Goal: Task Accomplishment & Management: Use online tool/utility

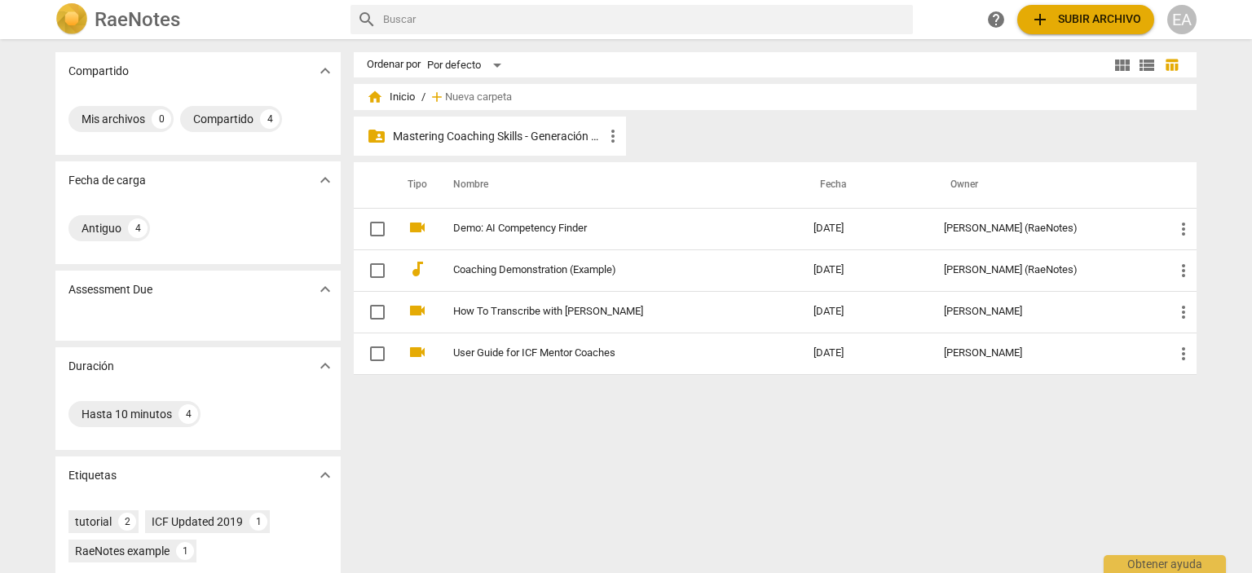
click at [561, 134] on p "Mastering Coaching Skills - Generación 32" at bounding box center [498, 136] width 210 height 17
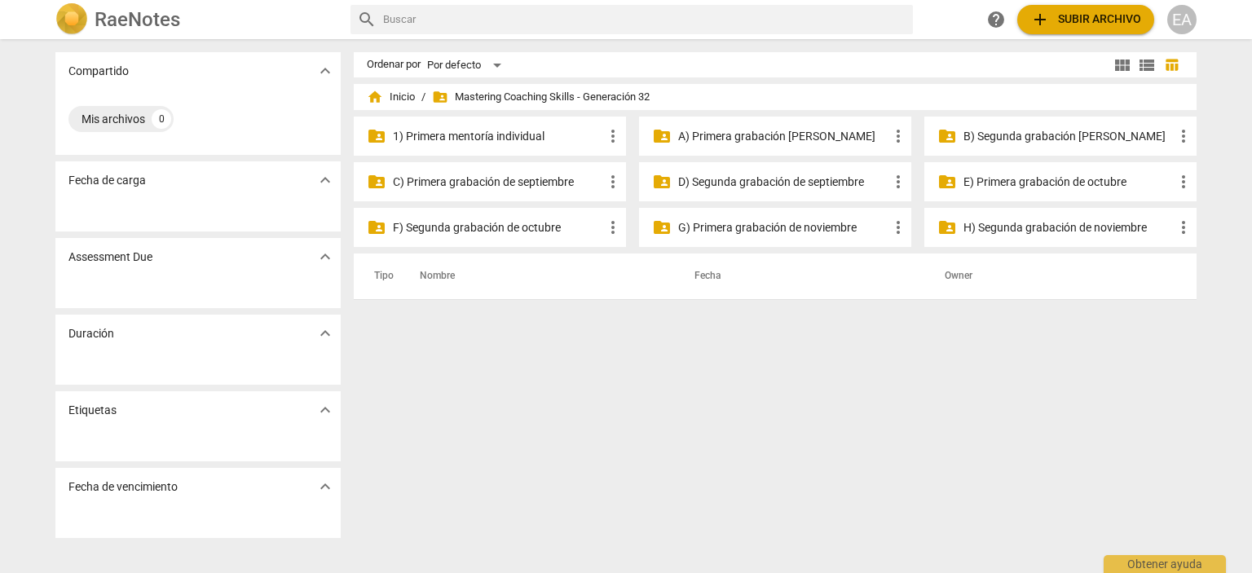
click at [551, 177] on p "C) Primera grabación de septiembre" at bounding box center [498, 182] width 210 height 17
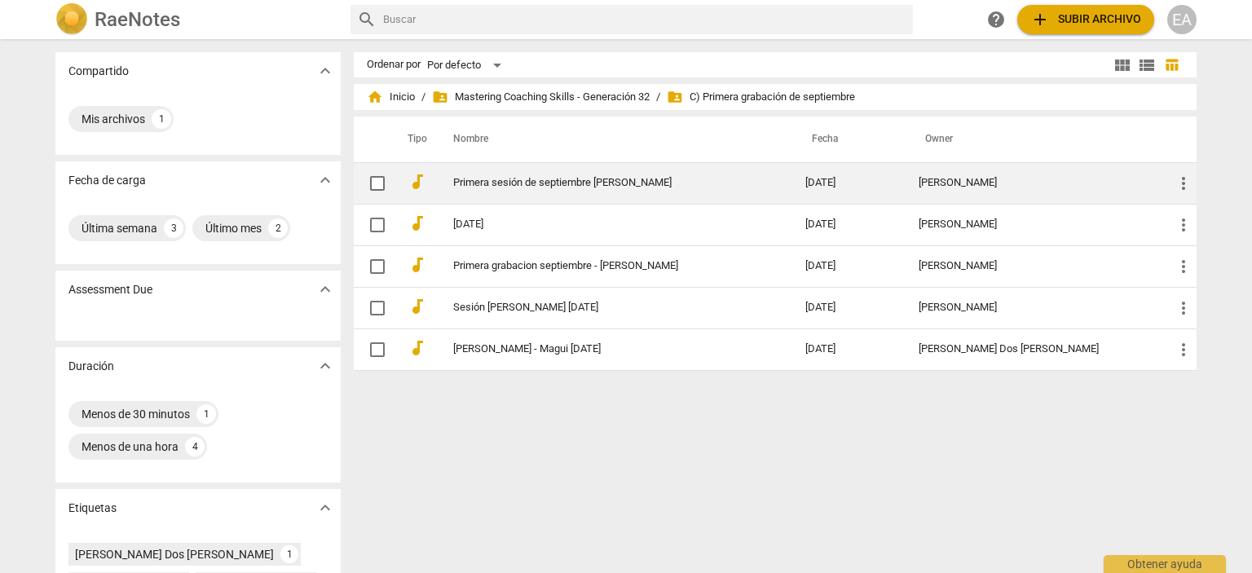
click at [755, 175] on td "Primera sesión de septiembre [PERSON_NAME]" at bounding box center [613, 183] width 359 height 42
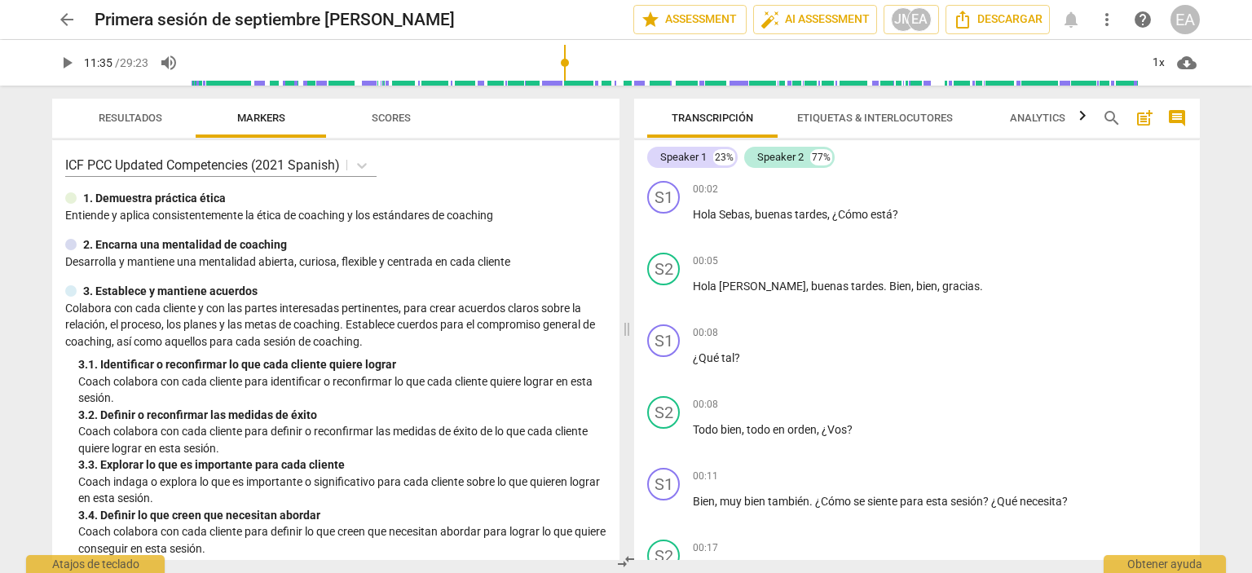
click at [562, 56] on input "range" at bounding box center [665, 63] width 950 height 52
click at [587, 58] on input "range" at bounding box center [665, 63] width 950 height 52
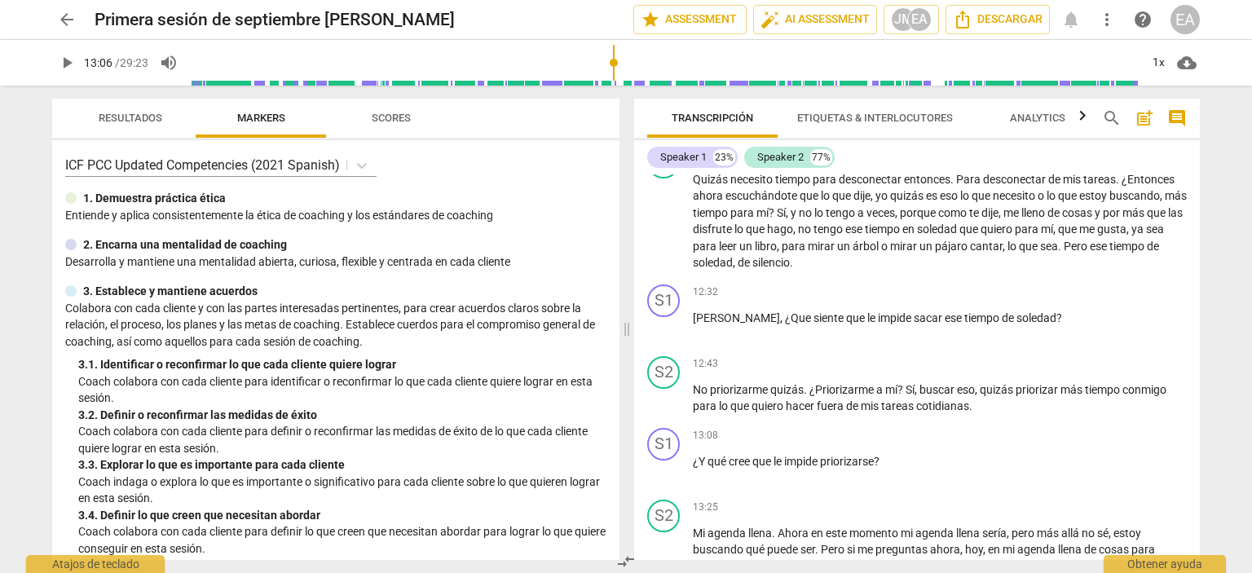
click at [615, 60] on input "range" at bounding box center [665, 63] width 950 height 52
click at [59, 67] on span "play_arrow" at bounding box center [67, 63] width 20 height 20
type input "788"
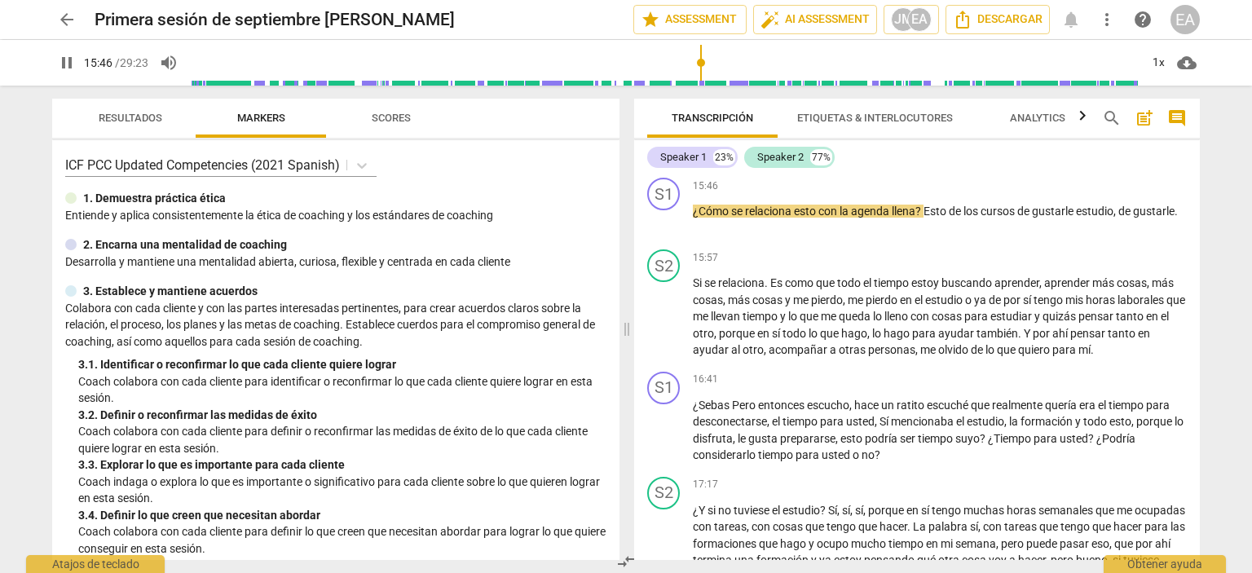
scroll to position [4126, 0]
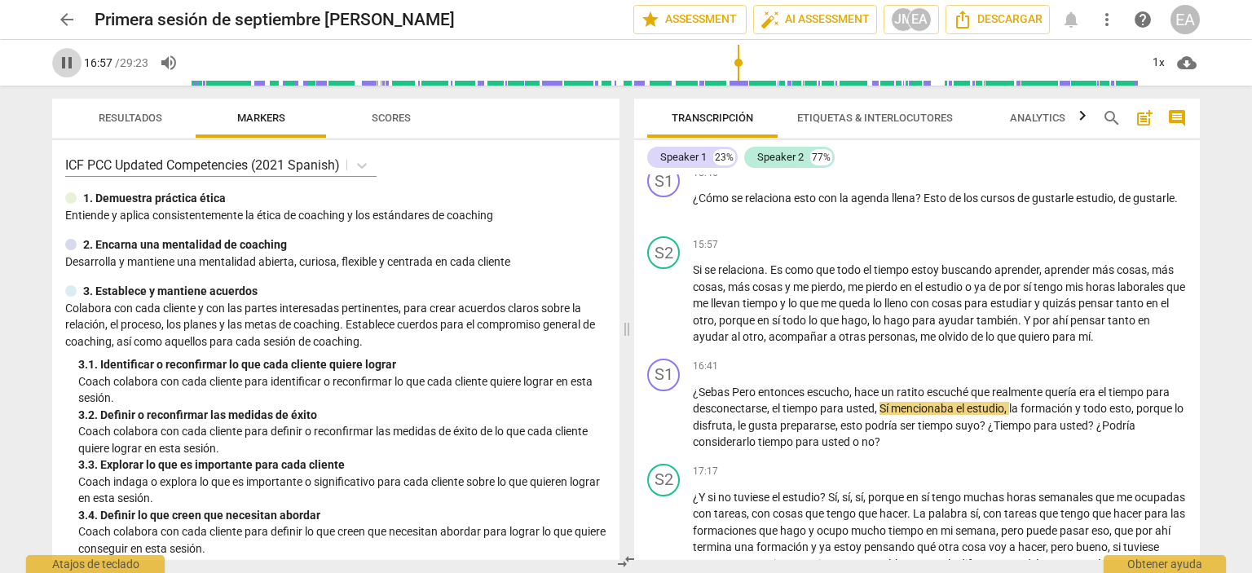
click at [68, 63] on span "pause" at bounding box center [67, 63] width 20 height 20
click at [52, 64] on span "play_arrow" at bounding box center [66, 63] width 29 height 20
click at [66, 60] on span "pause" at bounding box center [67, 63] width 20 height 20
click at [66, 60] on span "play_arrow" at bounding box center [67, 63] width 20 height 20
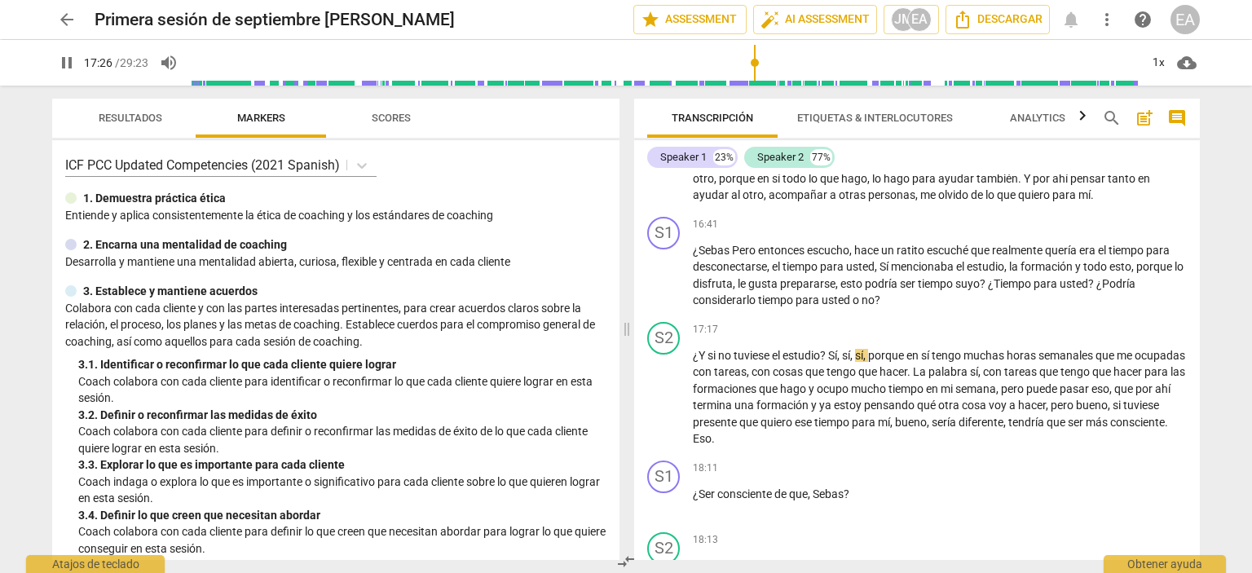
scroll to position [4281, 0]
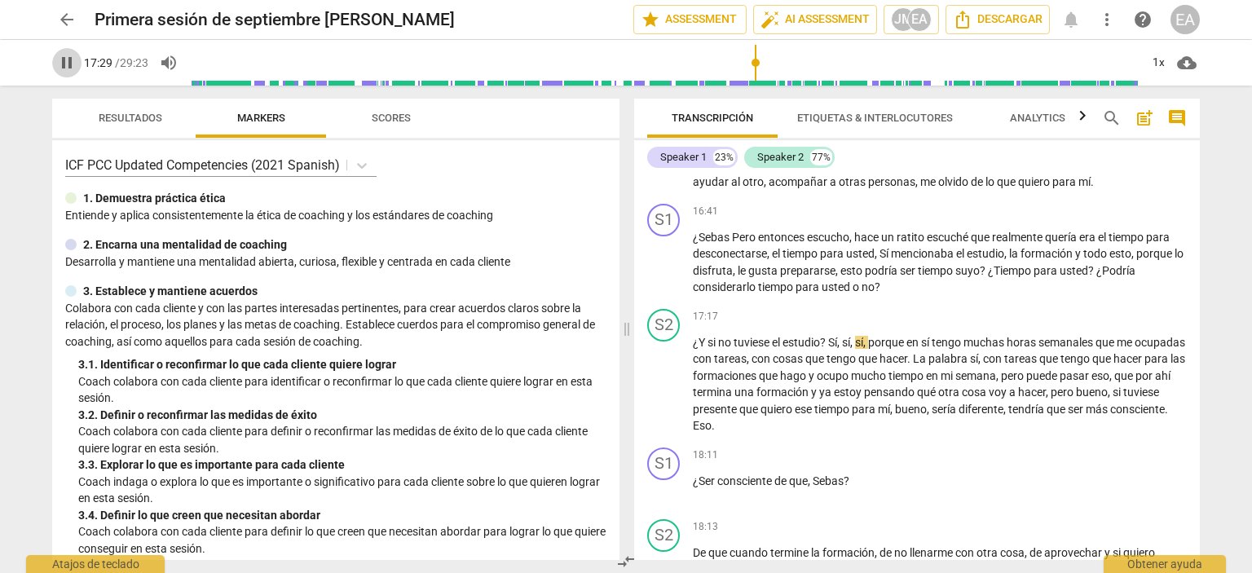
click at [69, 63] on span "pause" at bounding box center [67, 63] width 20 height 20
click at [69, 63] on span "play_arrow" at bounding box center [67, 63] width 20 height 20
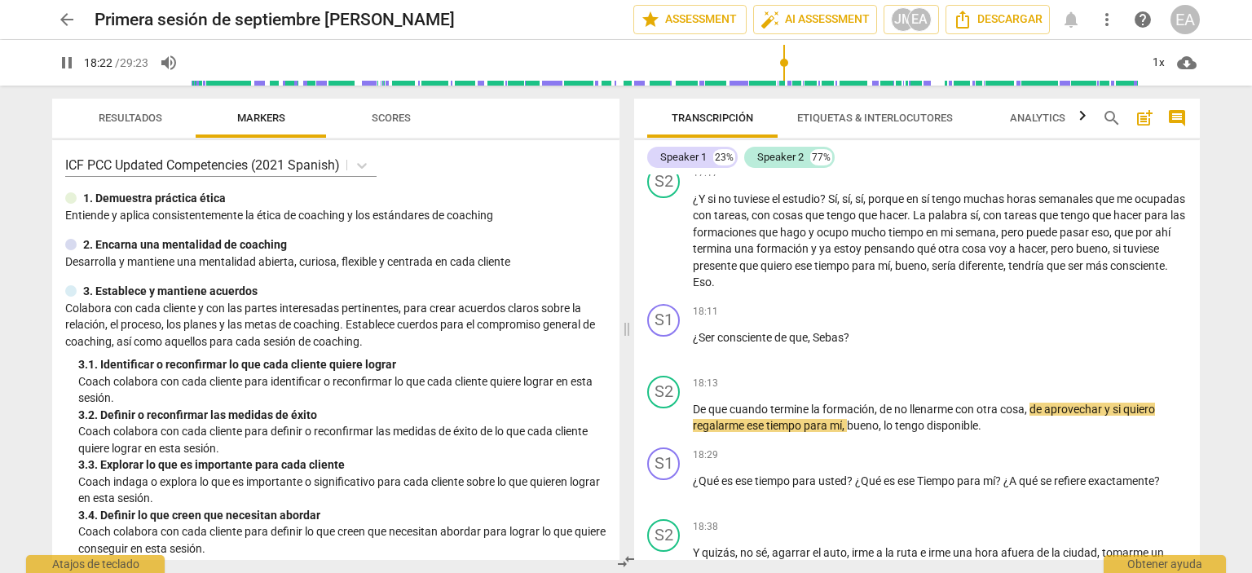
scroll to position [4372, 0]
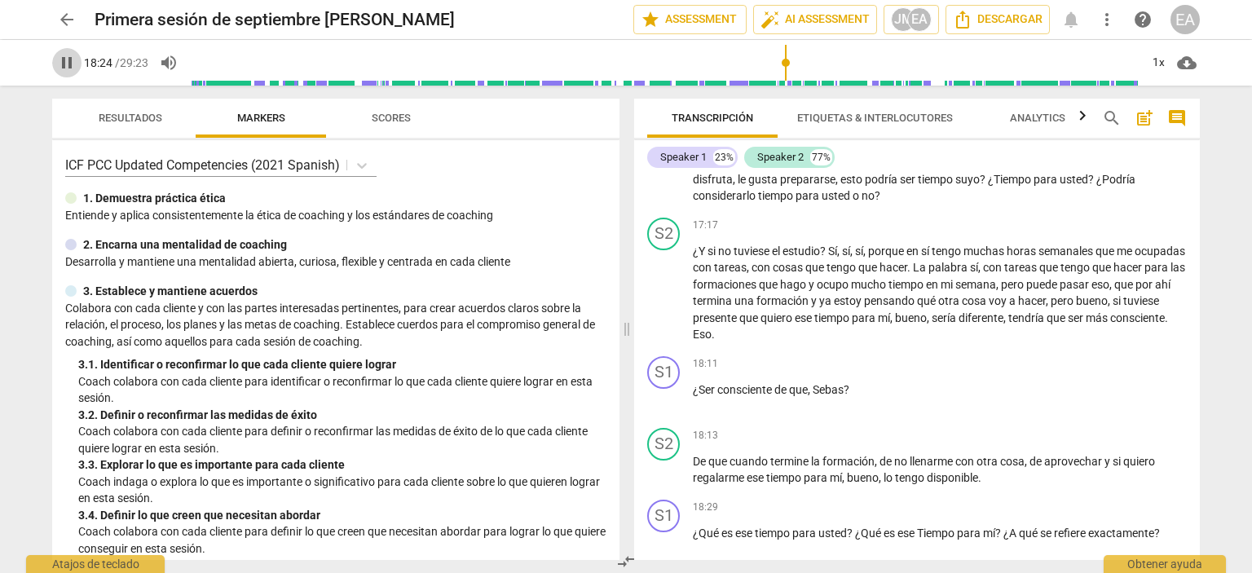
click at [62, 64] on span "pause" at bounding box center [67, 63] width 20 height 20
type input "1105"
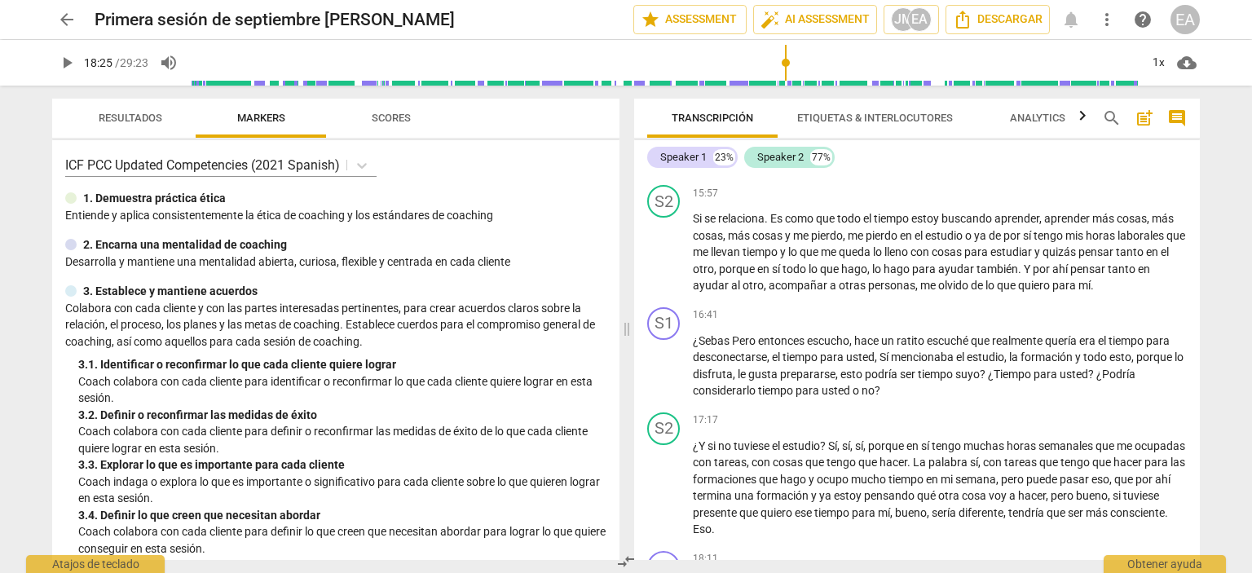
scroll to position [4152, 0]
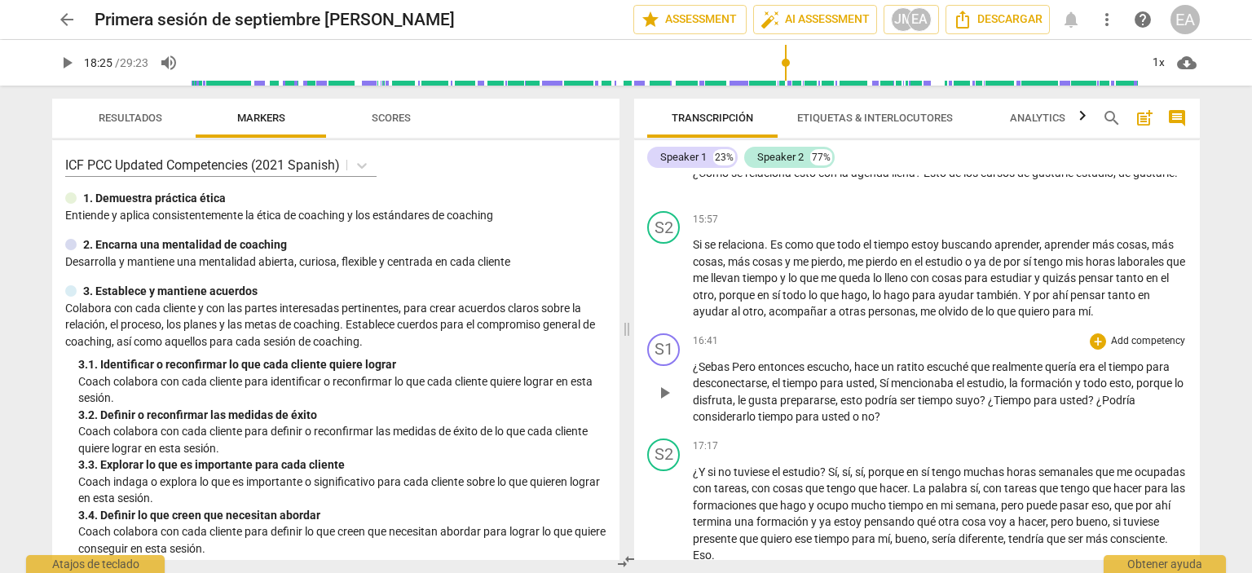
click at [1130, 349] on p "Add competency" at bounding box center [1147, 341] width 77 height 15
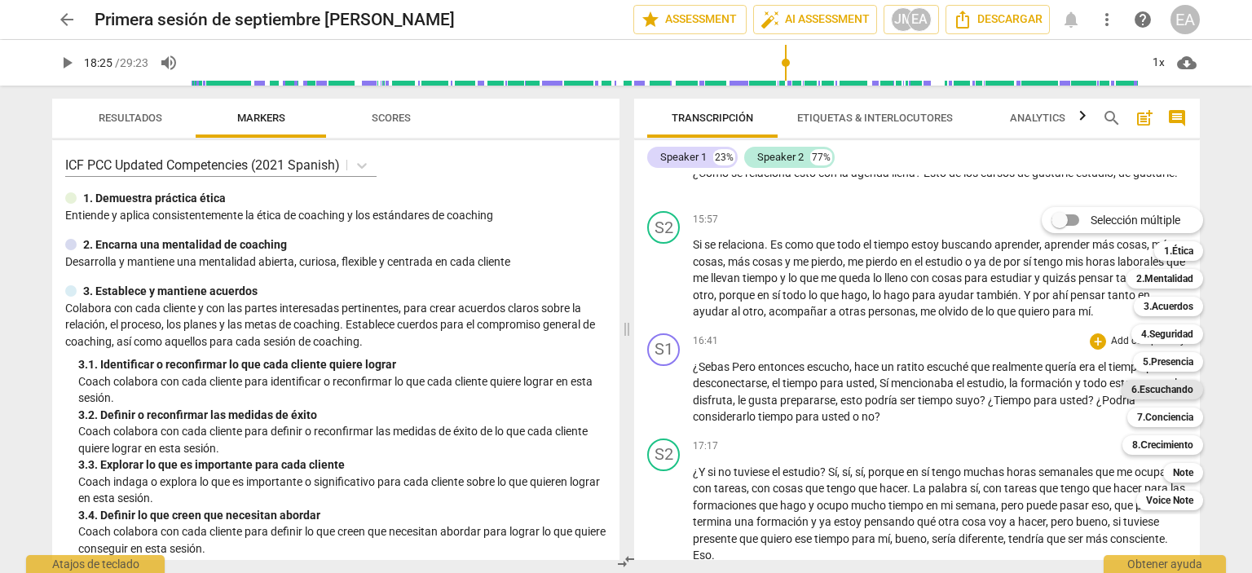
click at [1174, 387] on b "6.Escuchando" at bounding box center [1162, 390] width 62 height 20
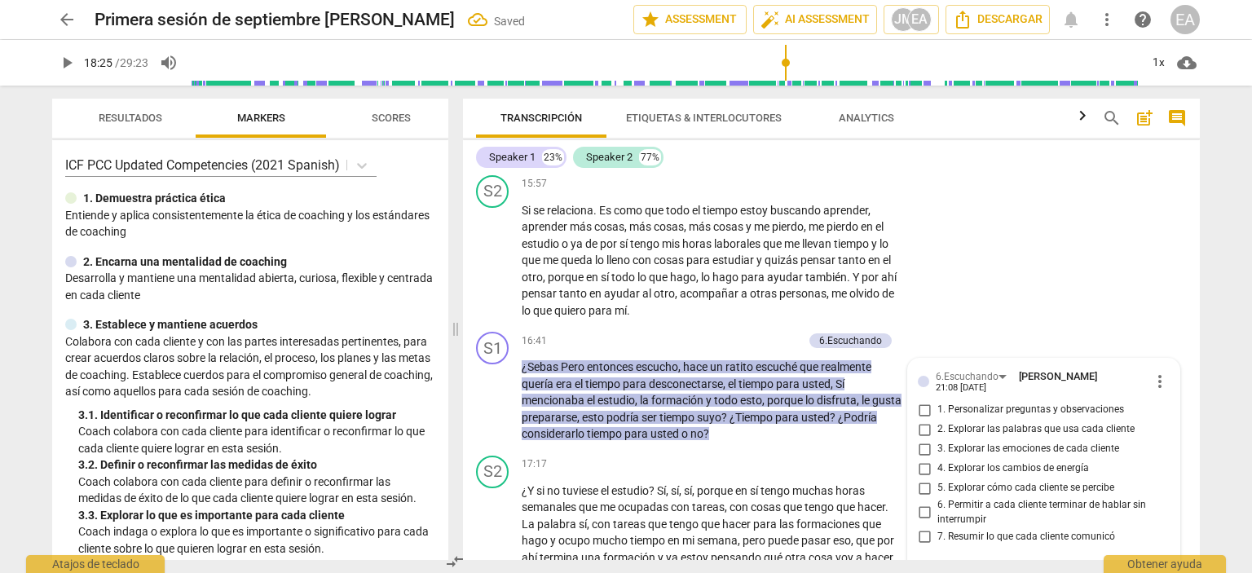
scroll to position [4849, 0]
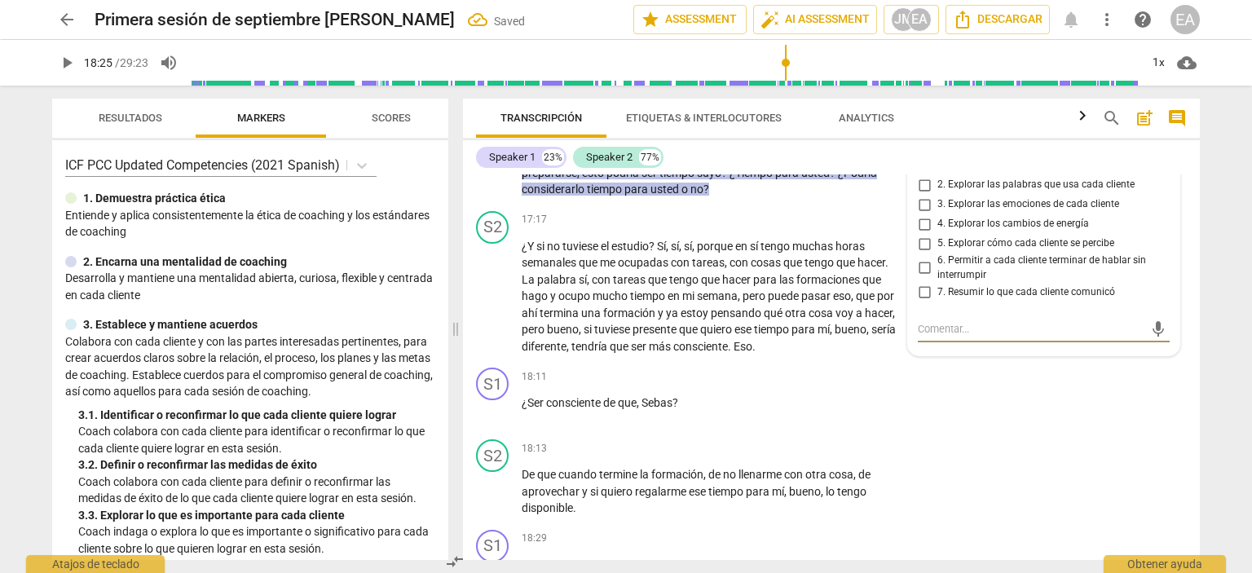
click at [923, 302] on input "7. Resumir lo que cada cliente comunicó" at bounding box center [924, 292] width 26 height 20
checkbox input "true"
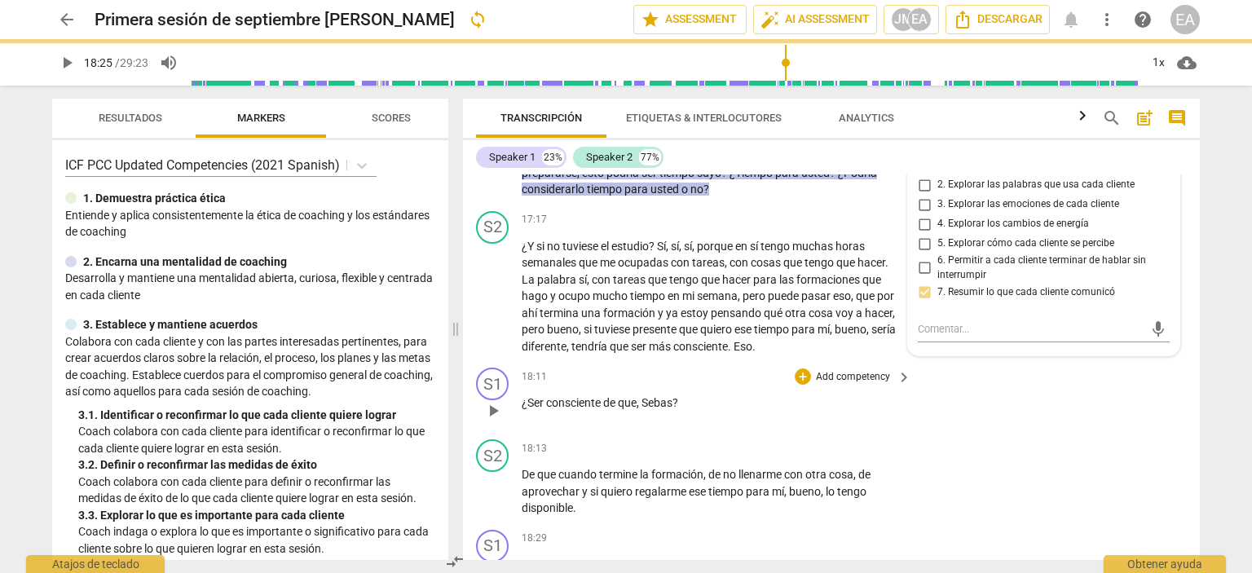
click at [1125, 416] on div "S1 play_arrow pause 18:11 + Add competency keyboard_arrow_right ¿Ser consciente…" at bounding box center [831, 397] width 737 height 72
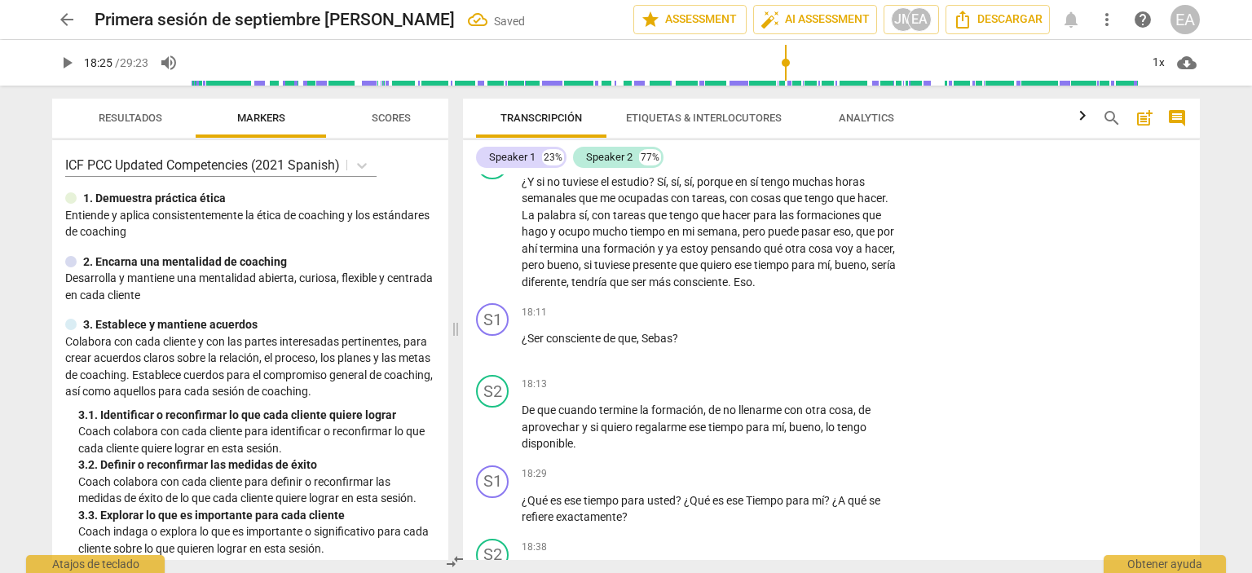
scroll to position [4942, 0]
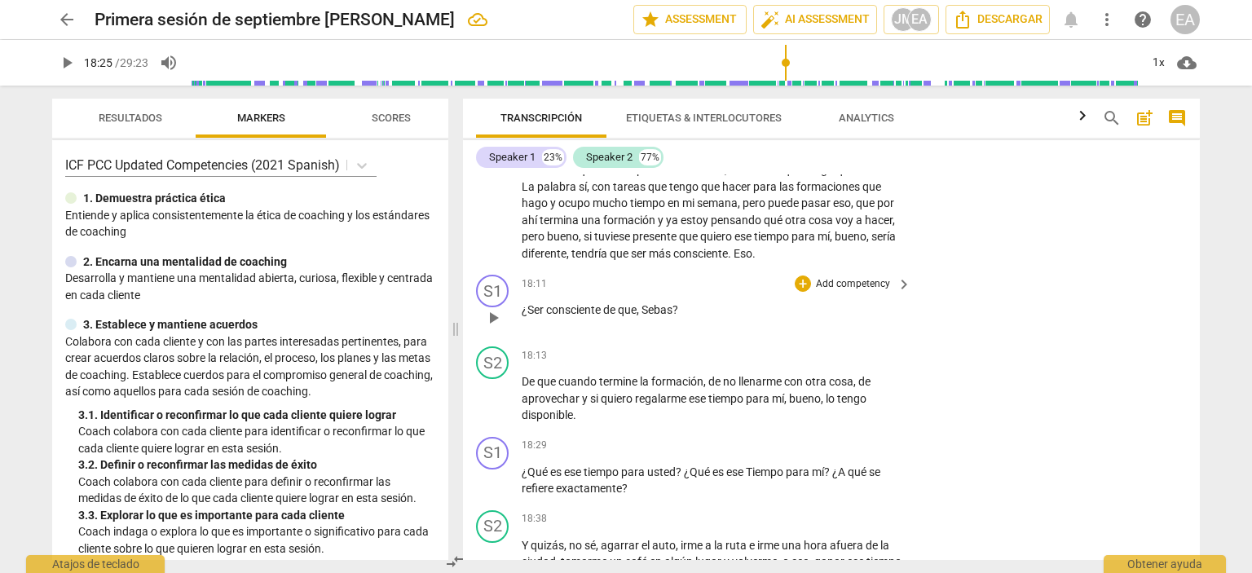
click at [845, 292] on div "+ Add competency" at bounding box center [843, 284] width 97 height 16
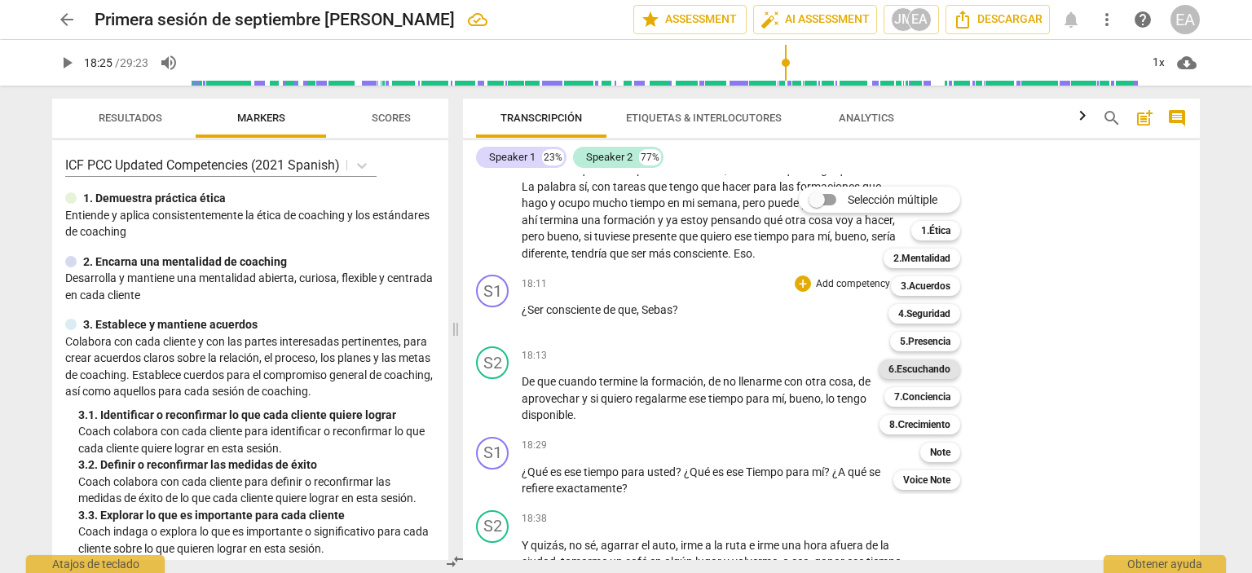
click at [919, 368] on b "6.Escuchando" at bounding box center [920, 369] width 62 height 20
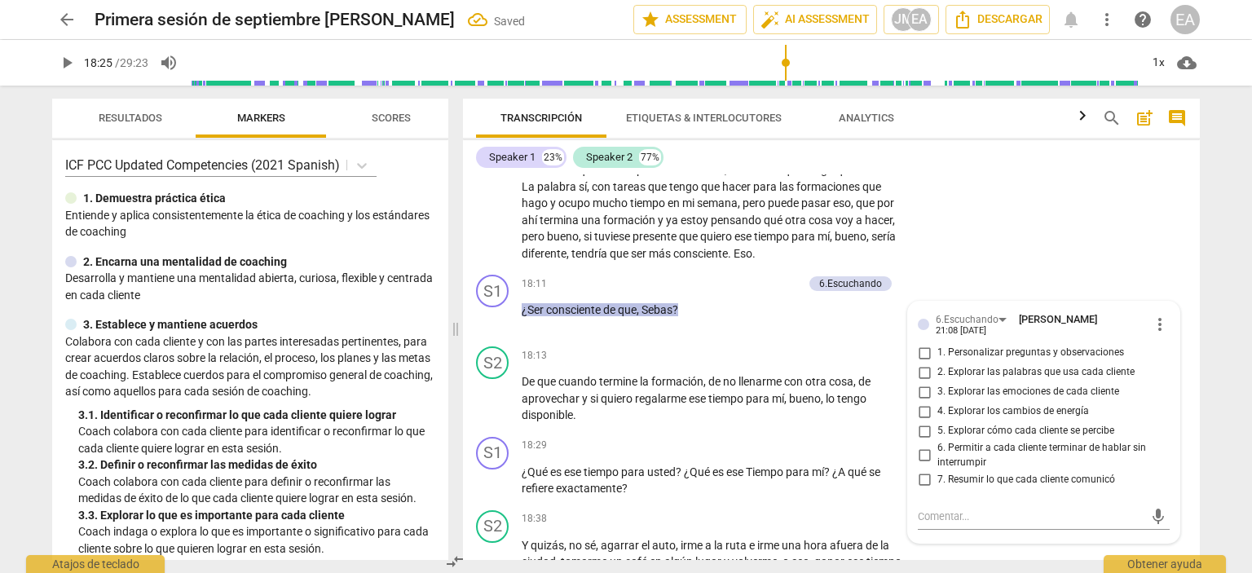
scroll to position [5147, 0]
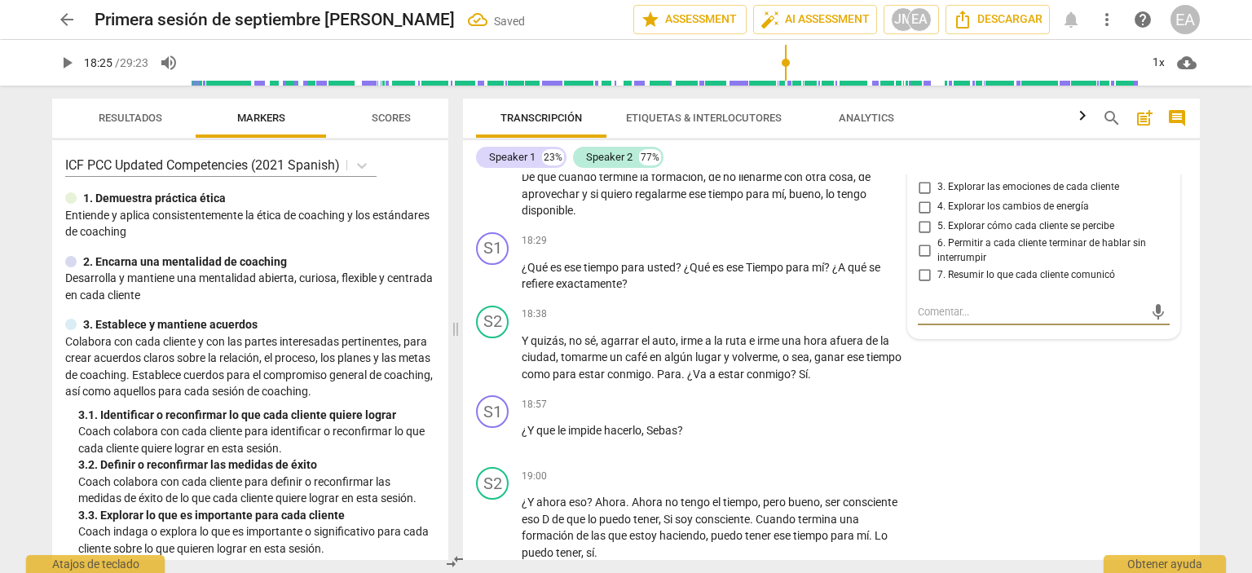
click at [923, 178] on input "2. Explorar las palabras que usa cada cliente" at bounding box center [924, 168] width 26 height 20
checkbox input "true"
click at [1189, 226] on div "S2 play_arrow pause 18:13 + Add competency keyboard_arrow_right De que cuando t…" at bounding box center [831, 180] width 737 height 90
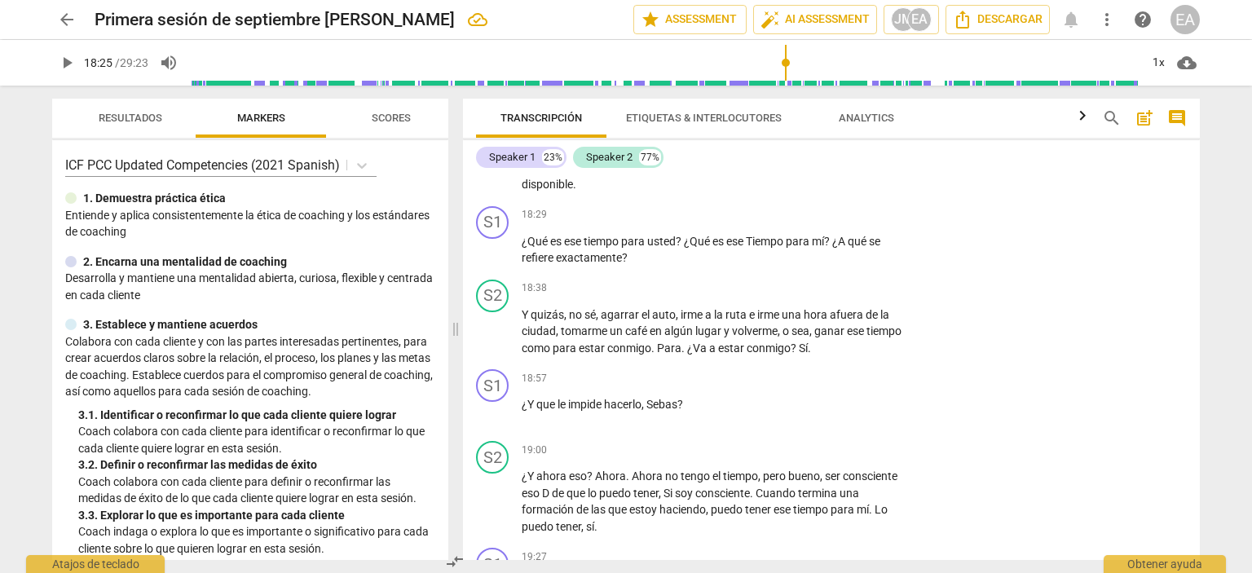
scroll to position [5129, 0]
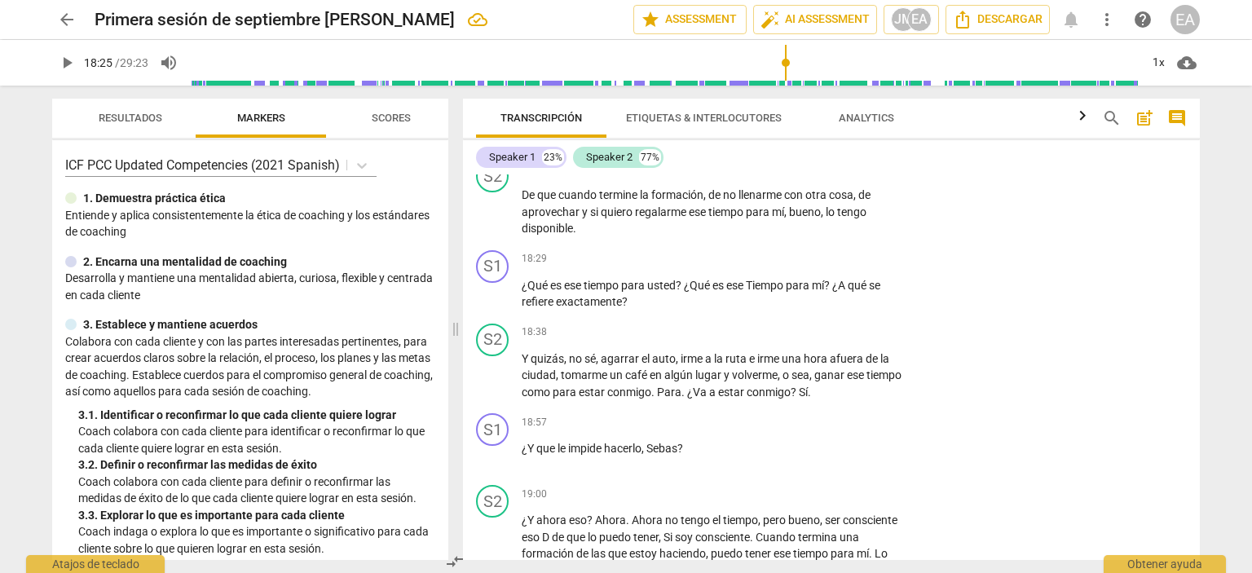
click at [74, 67] on span "play_arrow" at bounding box center [67, 63] width 20 height 20
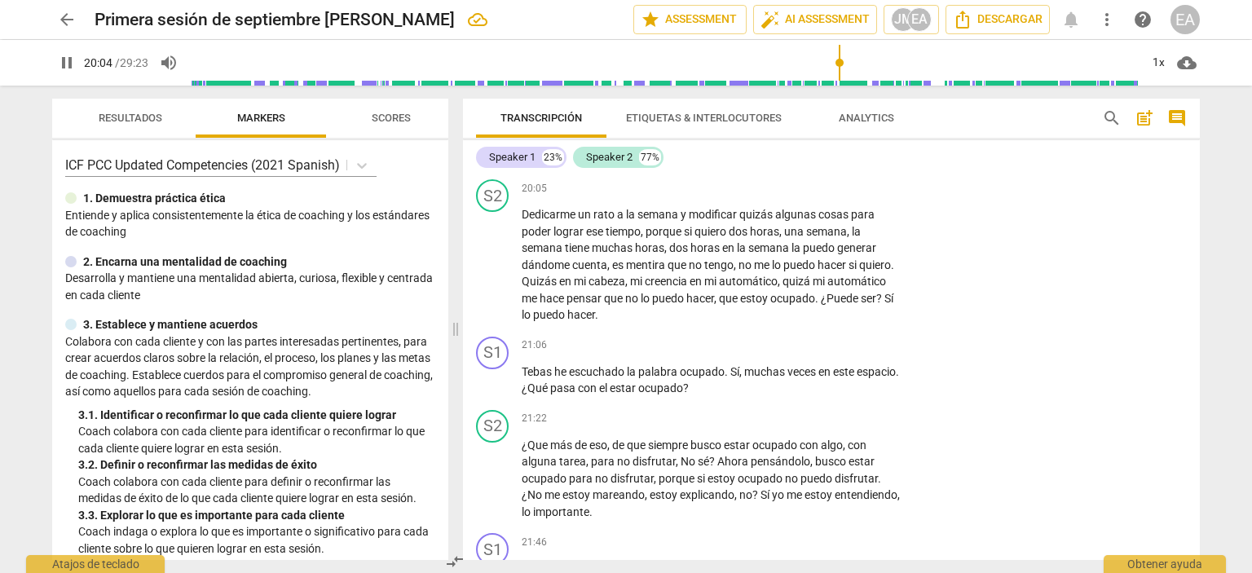
scroll to position [5807, 0]
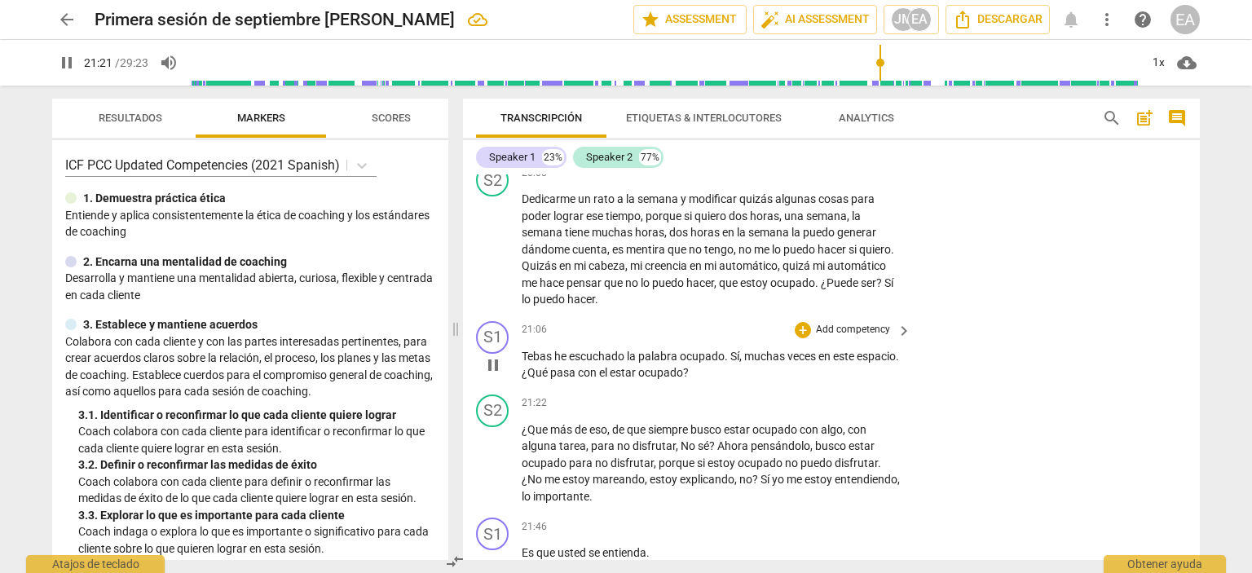
click at [835, 337] on p "Add competency" at bounding box center [852, 330] width 77 height 15
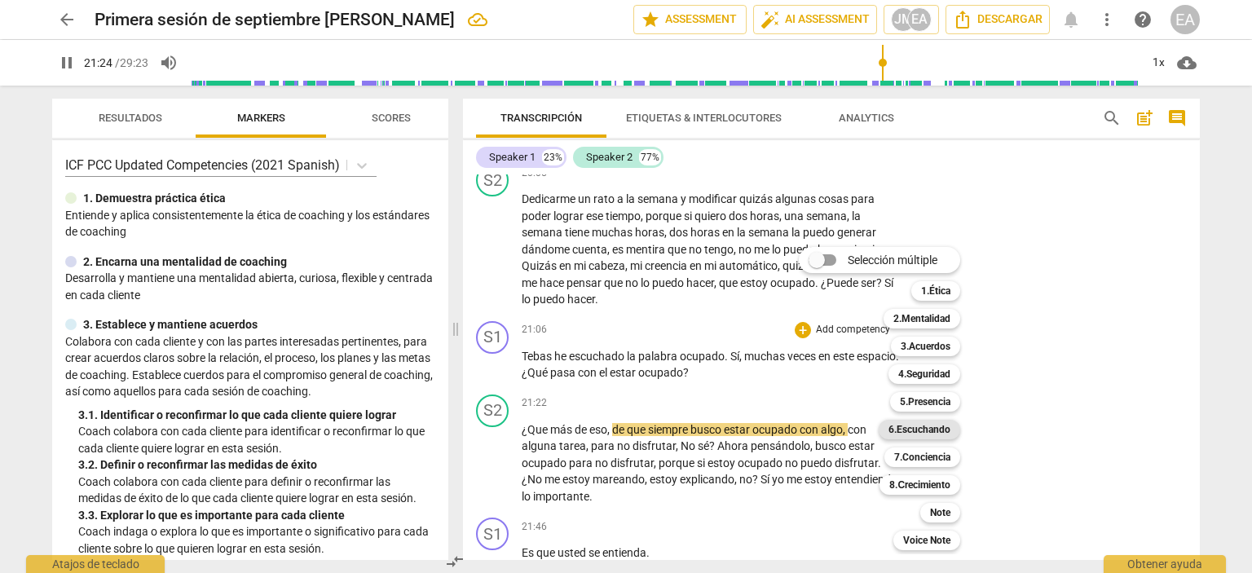
click at [924, 436] on b "6.Escuchando" at bounding box center [920, 430] width 62 height 20
type input "1285"
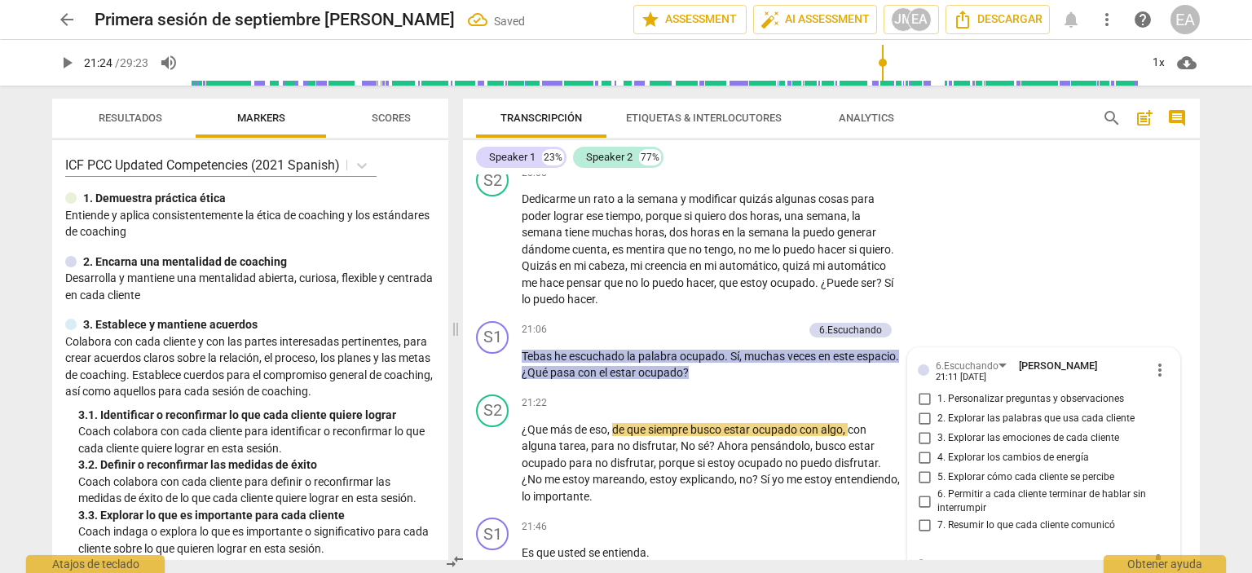
scroll to position [6071, 0]
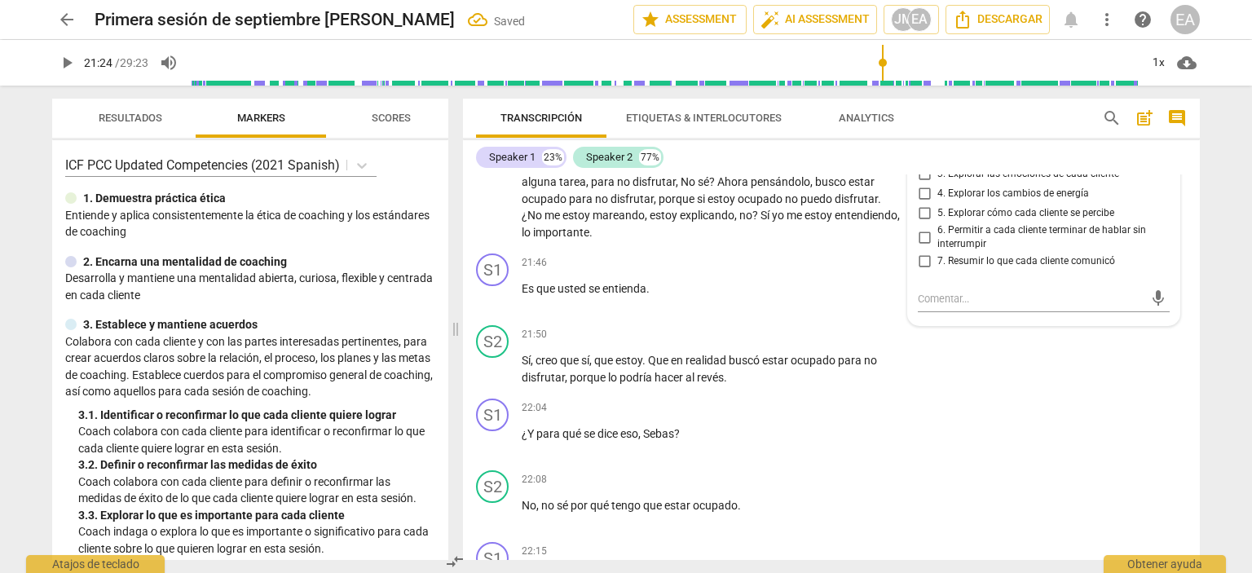
click at [923, 165] on input "2. Explorar las palabras que usa cada cliente" at bounding box center [924, 155] width 26 height 20
checkbox input "true"
click at [1191, 247] on div "S2 play_arrow pause 21:22 + Add competency keyboard_arrow_right ¿Que más de eso…" at bounding box center [831, 186] width 737 height 124
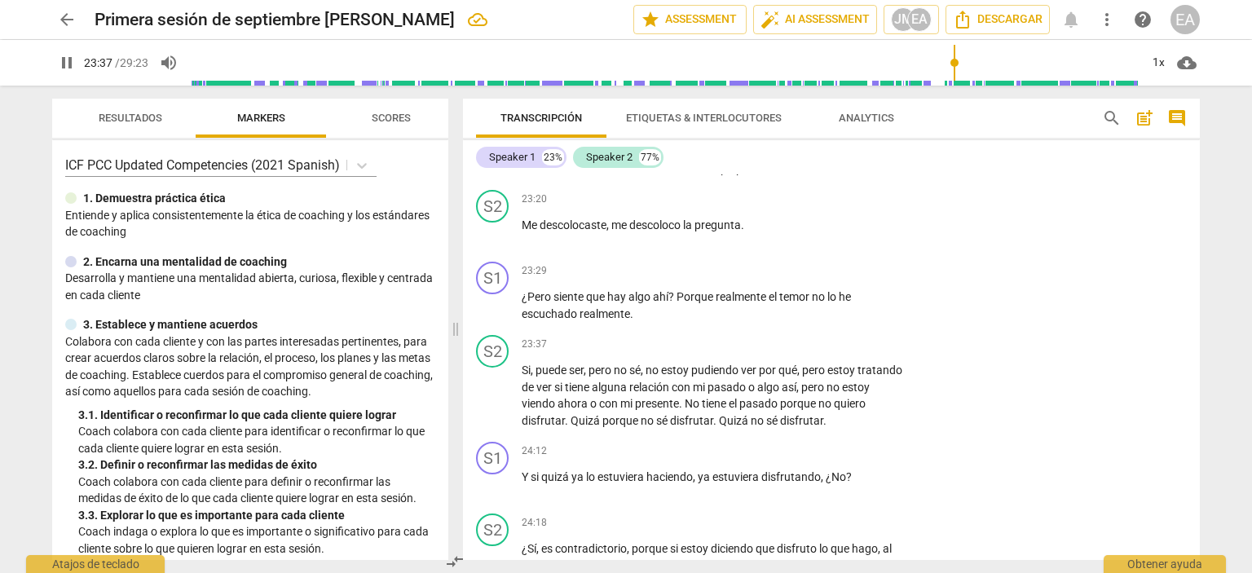
scroll to position [6758, 0]
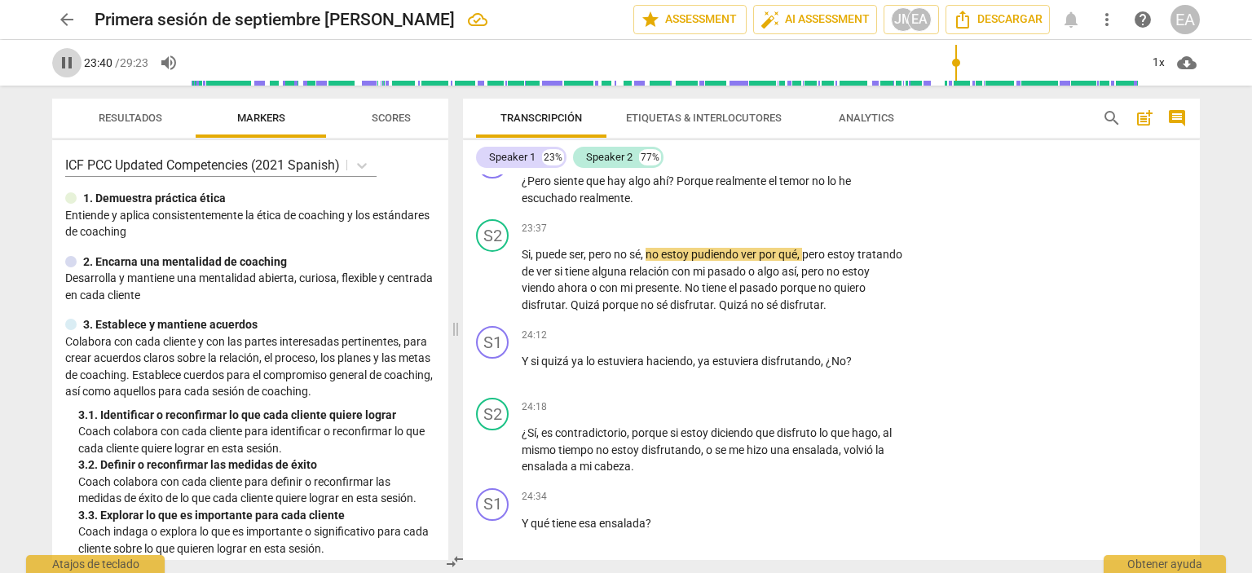
click at [65, 68] on span "pause" at bounding box center [67, 63] width 20 height 20
type input "1421"
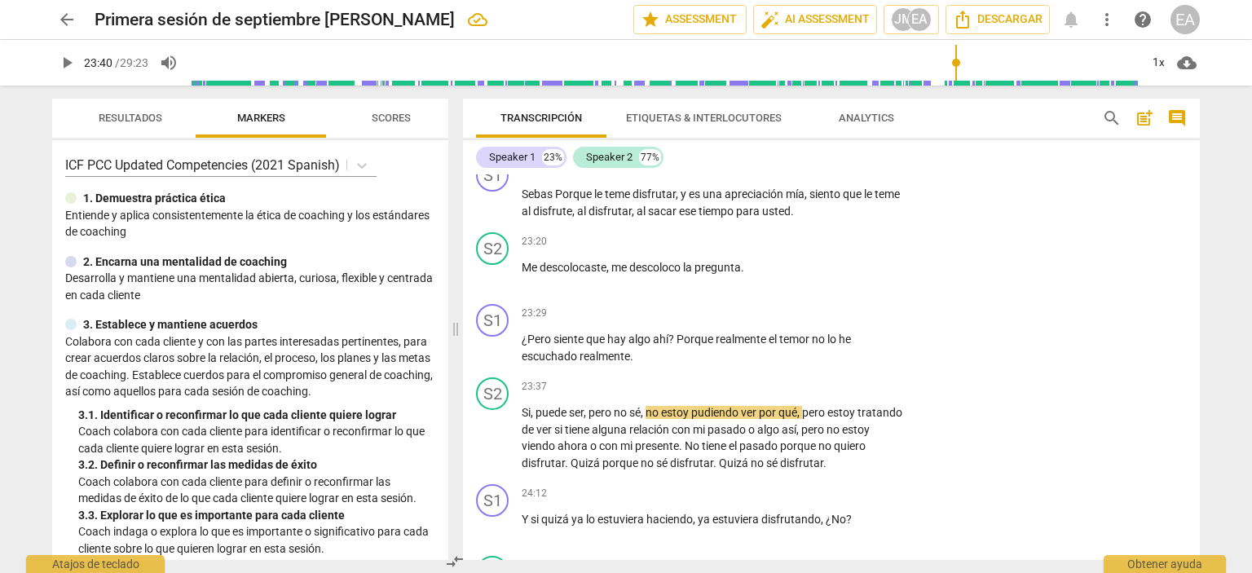
scroll to position [6584, 0]
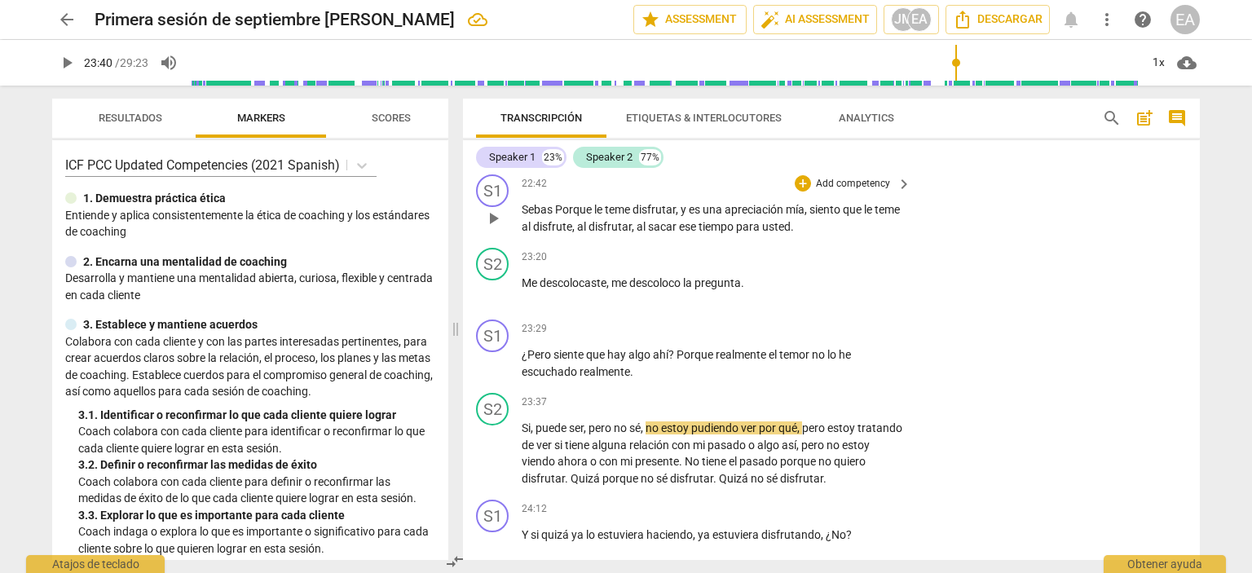
click at [830, 192] on p "Add competency" at bounding box center [852, 184] width 77 height 15
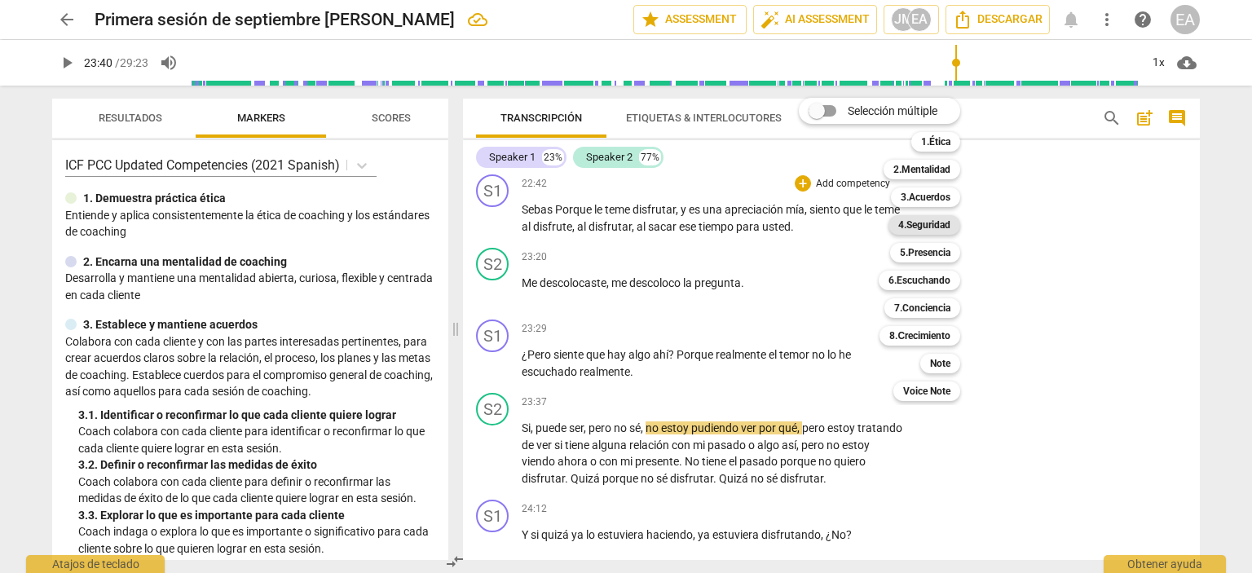
click at [941, 231] on b "4.Seguridad" at bounding box center [924, 225] width 52 height 20
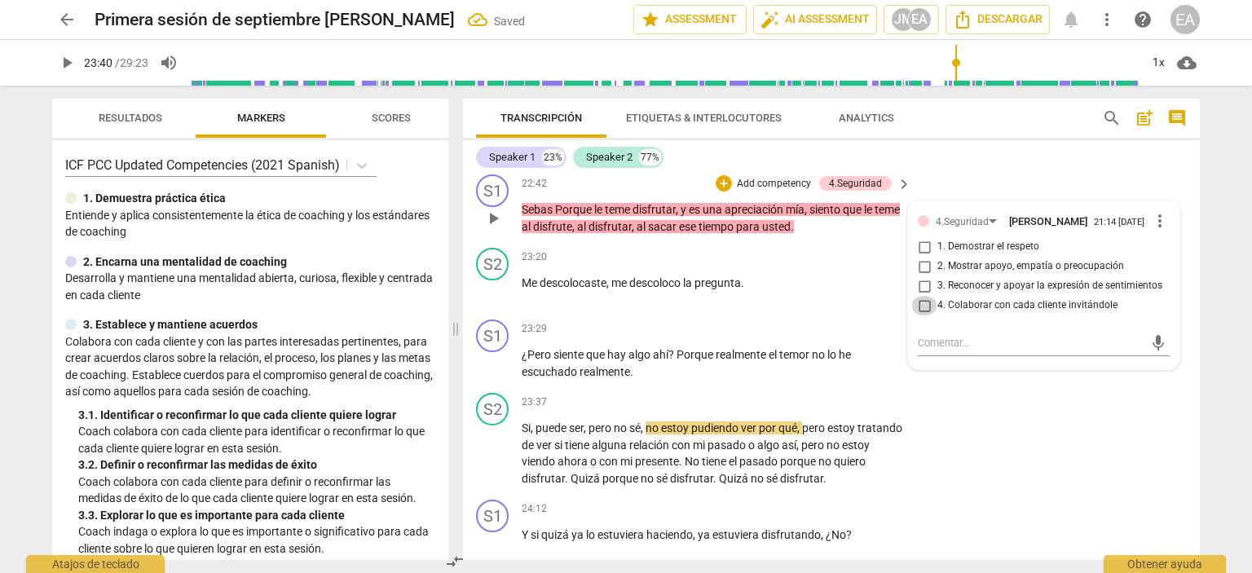
click at [922, 315] on input "4. Colaborar con cada cliente invitándole" at bounding box center [924, 306] width 26 height 20
checkbox input "true"
click at [1180, 168] on div "S2 play_arrow pause 22:17 + Add competency keyboard_arrow_right Disfrutar , sí …" at bounding box center [831, 131] width 737 height 73
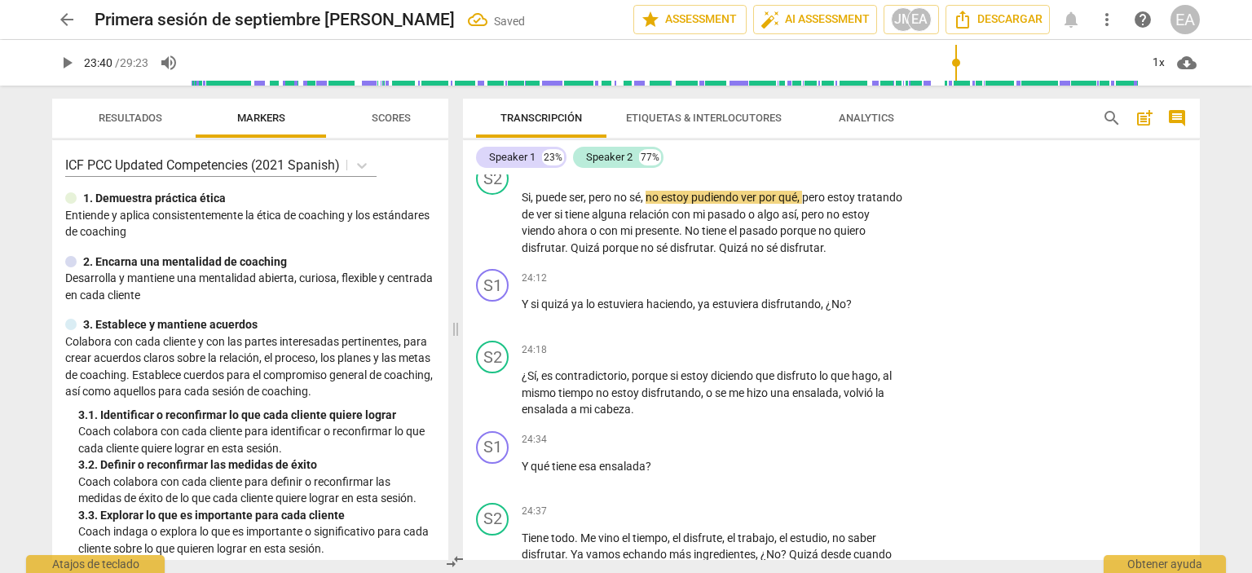
scroll to position [6829, 0]
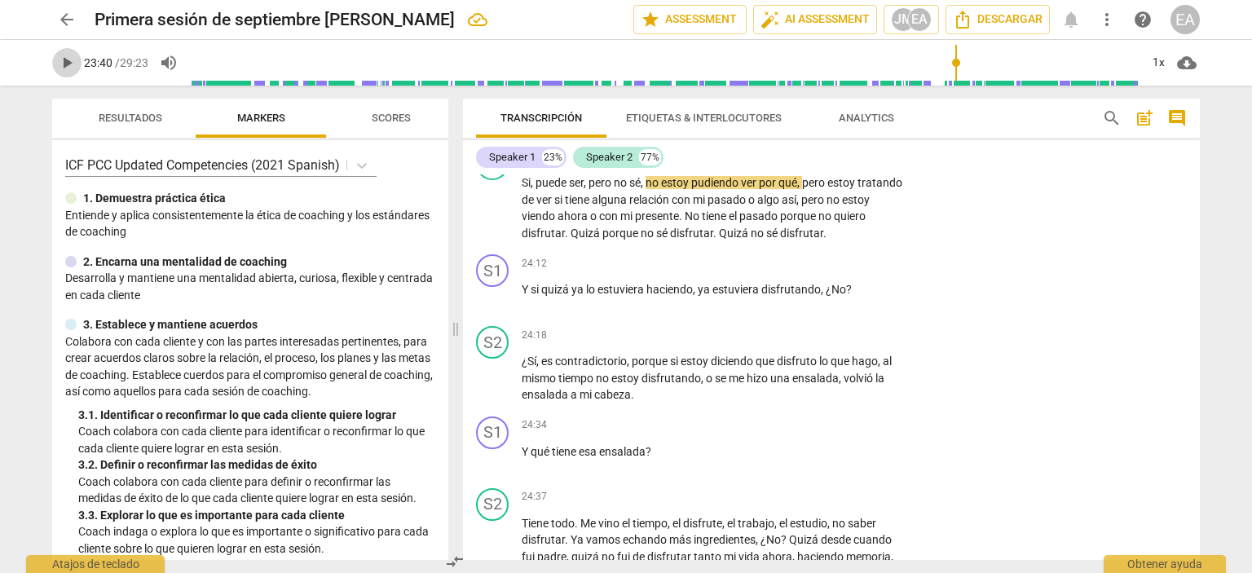
click at [62, 68] on span "play_arrow" at bounding box center [67, 63] width 20 height 20
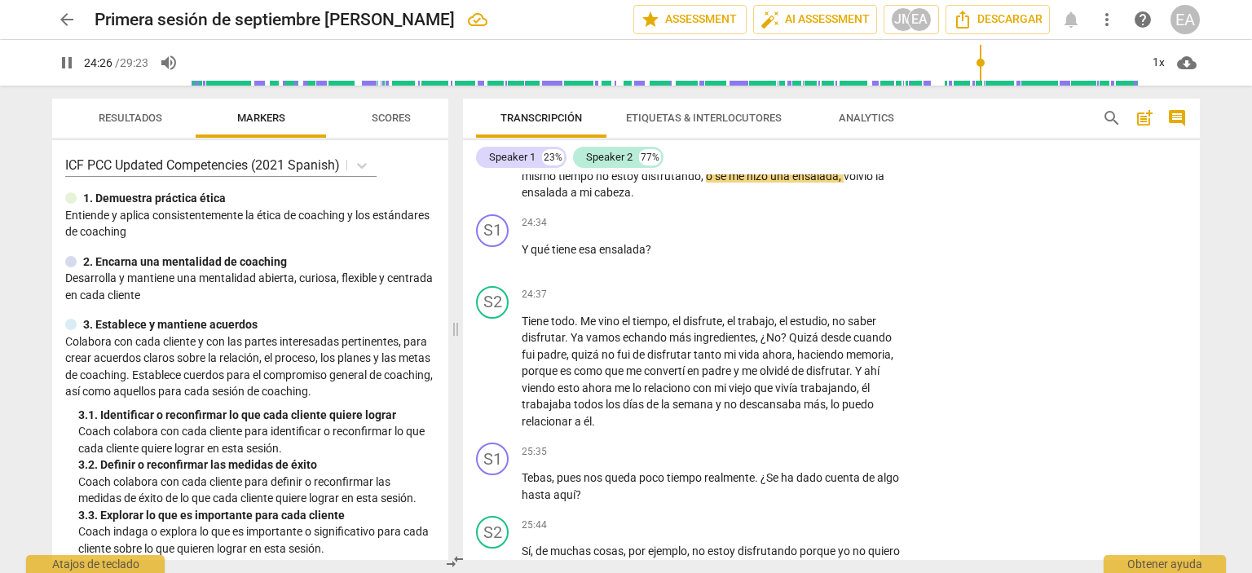
scroll to position [7046, 0]
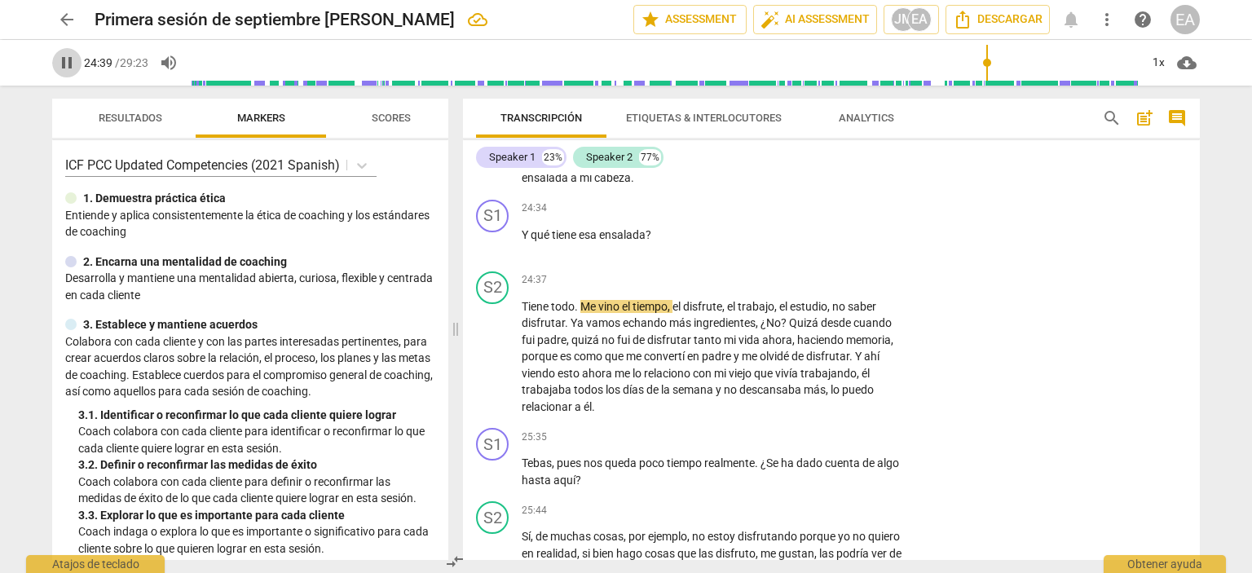
click at [59, 56] on span "pause" at bounding box center [67, 63] width 20 height 20
type input "1479"
click at [827, 216] on p "Add competency" at bounding box center [852, 208] width 77 height 15
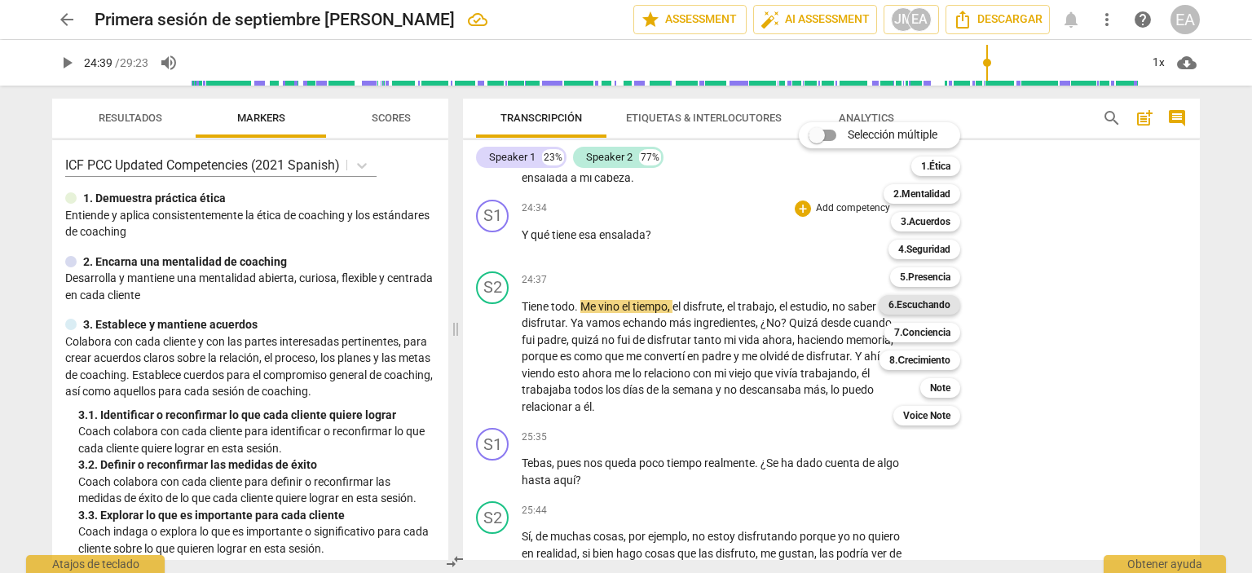
click at [936, 299] on b "6.Escuchando" at bounding box center [920, 305] width 62 height 20
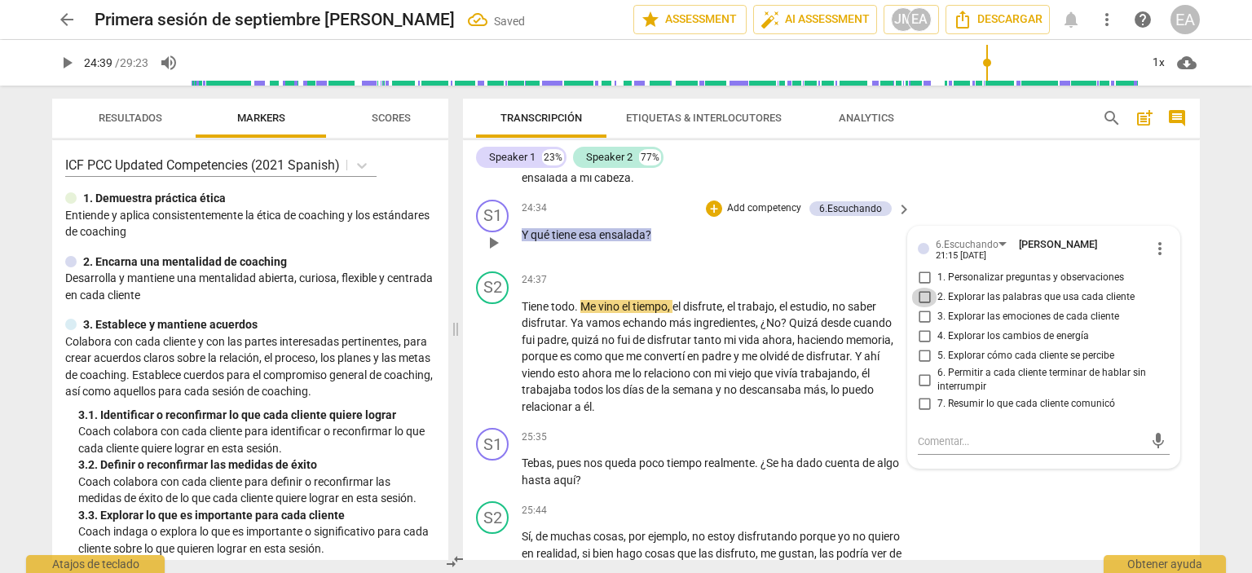
click at [923, 307] on input "2. Explorar las palabras que usa cada cliente" at bounding box center [924, 298] width 26 height 20
checkbox input "true"
click at [1088, 193] on div "S2 play_arrow pause 24:18 + Add competency keyboard_arrow_right ¿Sí , es contra…" at bounding box center [831, 148] width 737 height 90
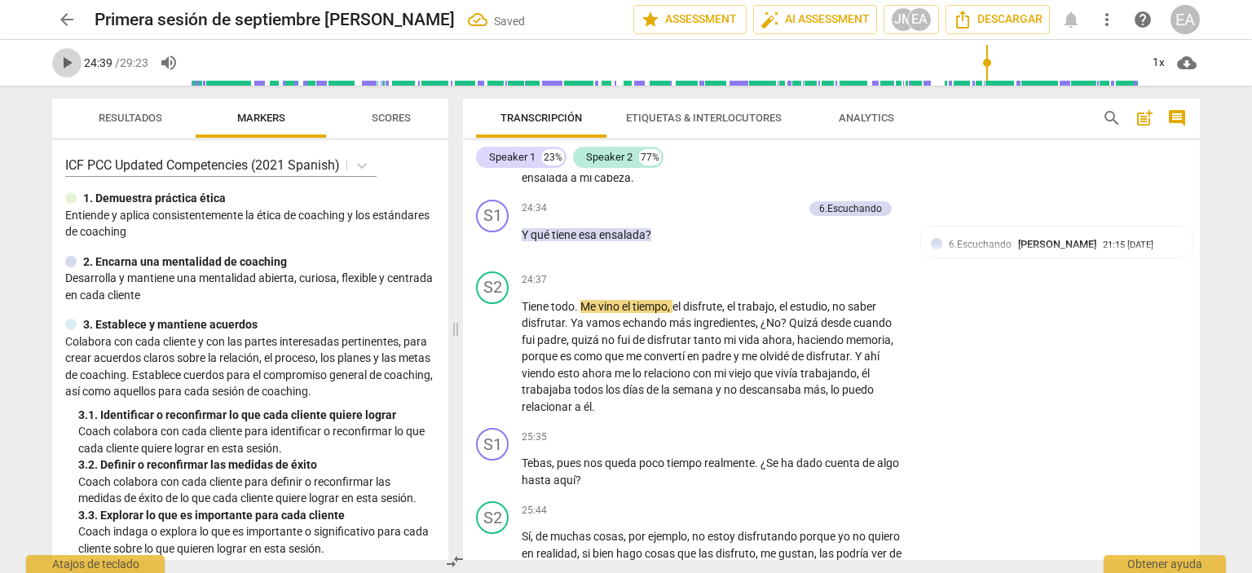
click at [60, 68] on span "play_arrow" at bounding box center [67, 63] width 20 height 20
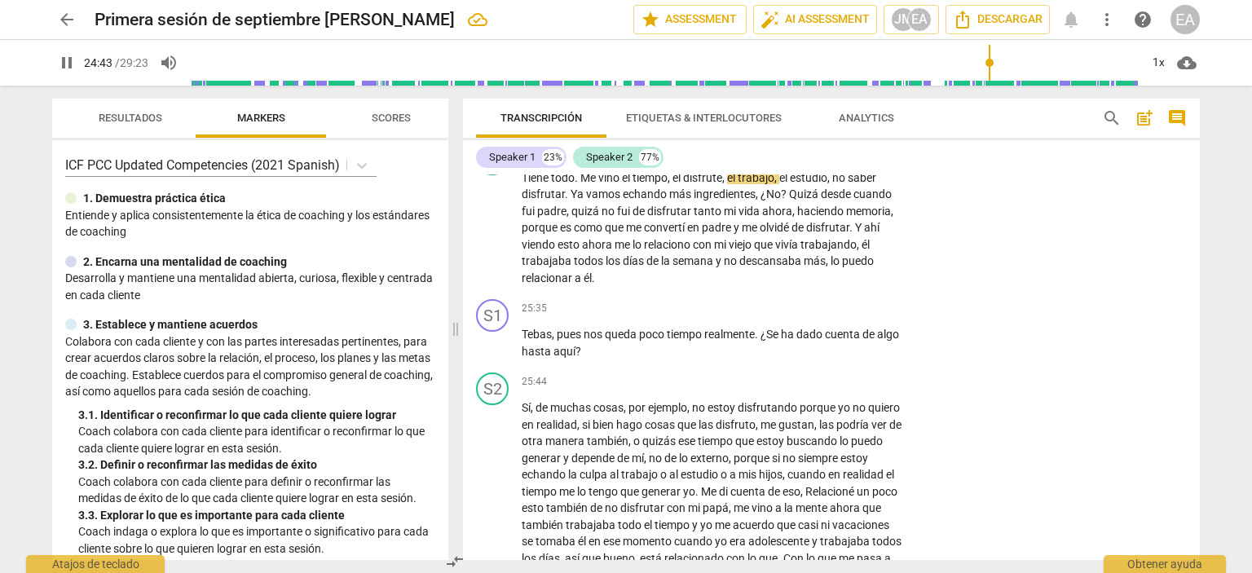
scroll to position [7190, 0]
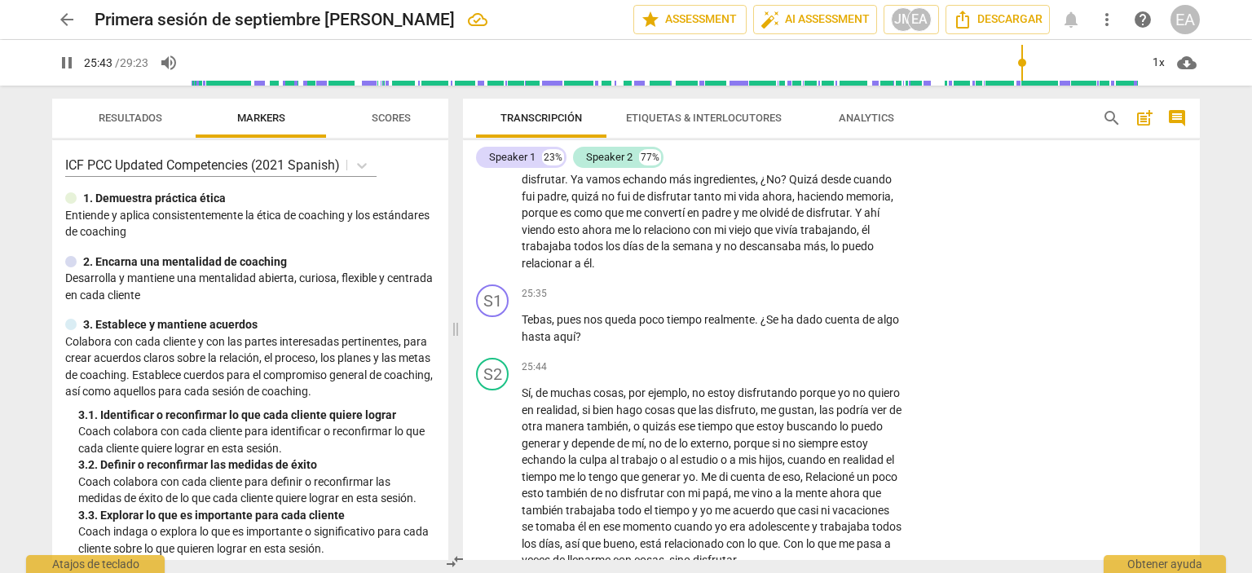
click at [60, 64] on span "pause" at bounding box center [67, 63] width 20 height 20
type input "1544"
click at [856, 302] on p "Add competency" at bounding box center [852, 294] width 77 height 15
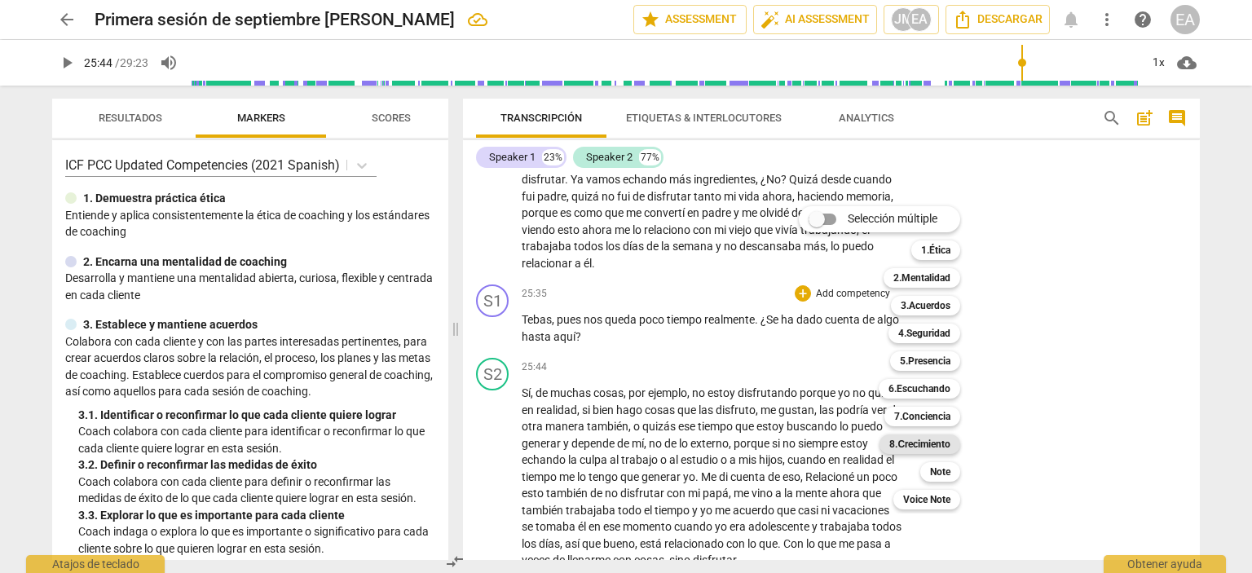
click at [919, 440] on b "8.Сrecimiento" at bounding box center [919, 444] width 61 height 20
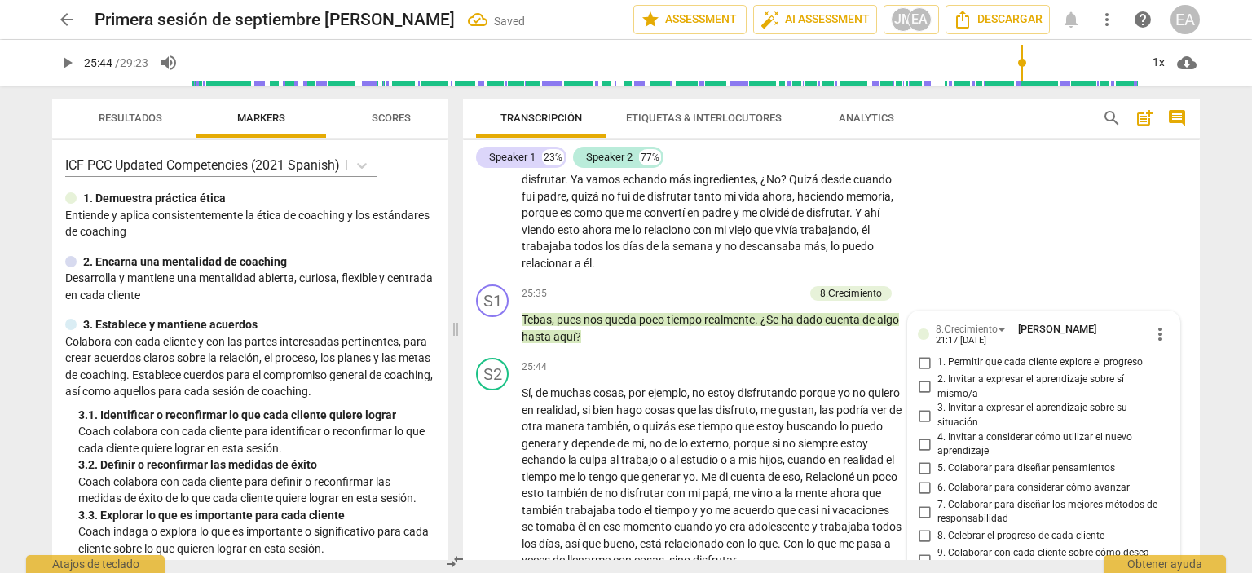
scroll to position [7489, 0]
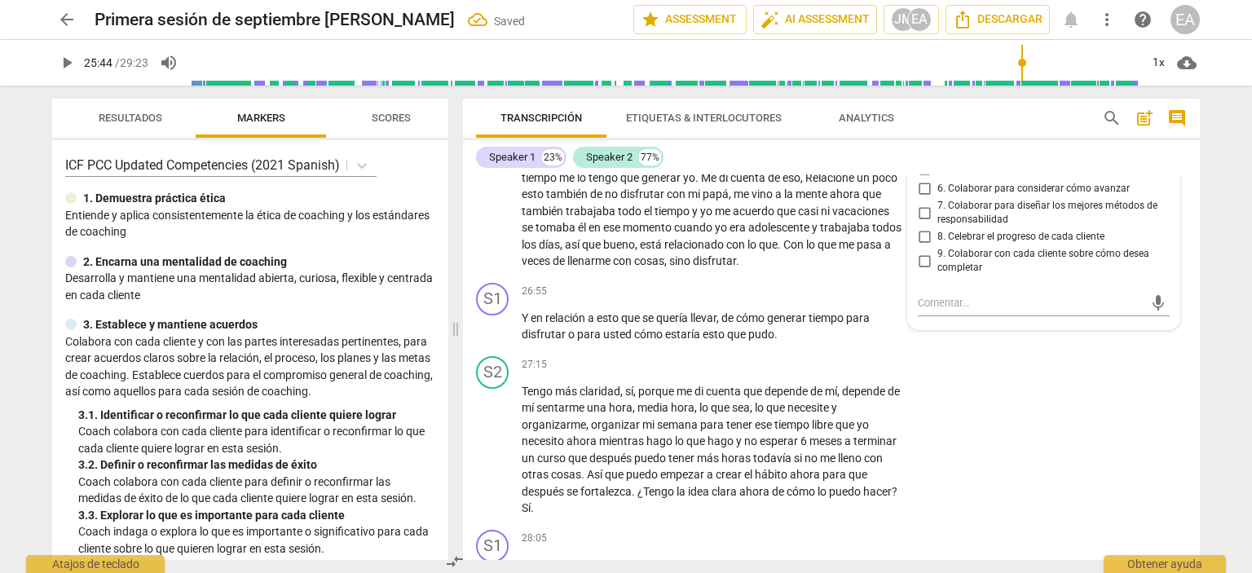
click at [1171, 280] on div "8.Сrecimiento [PERSON_NAME] 21:17 [DATE] more_vert 1. Permitir que cada cliente…" at bounding box center [1043, 170] width 271 height 317
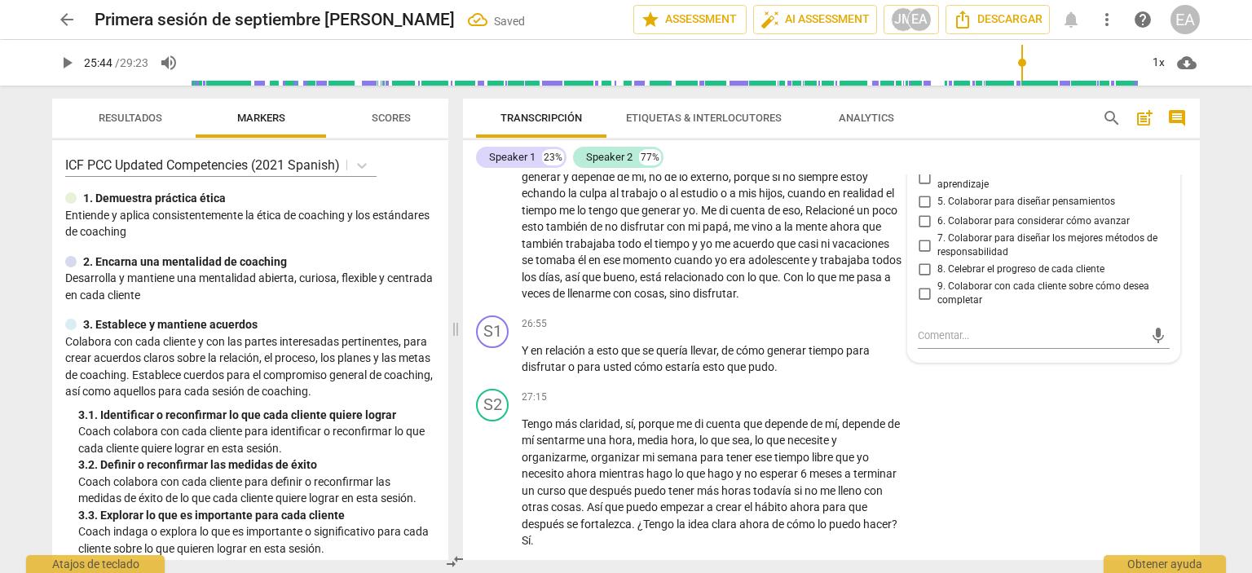
scroll to position [7391, 0]
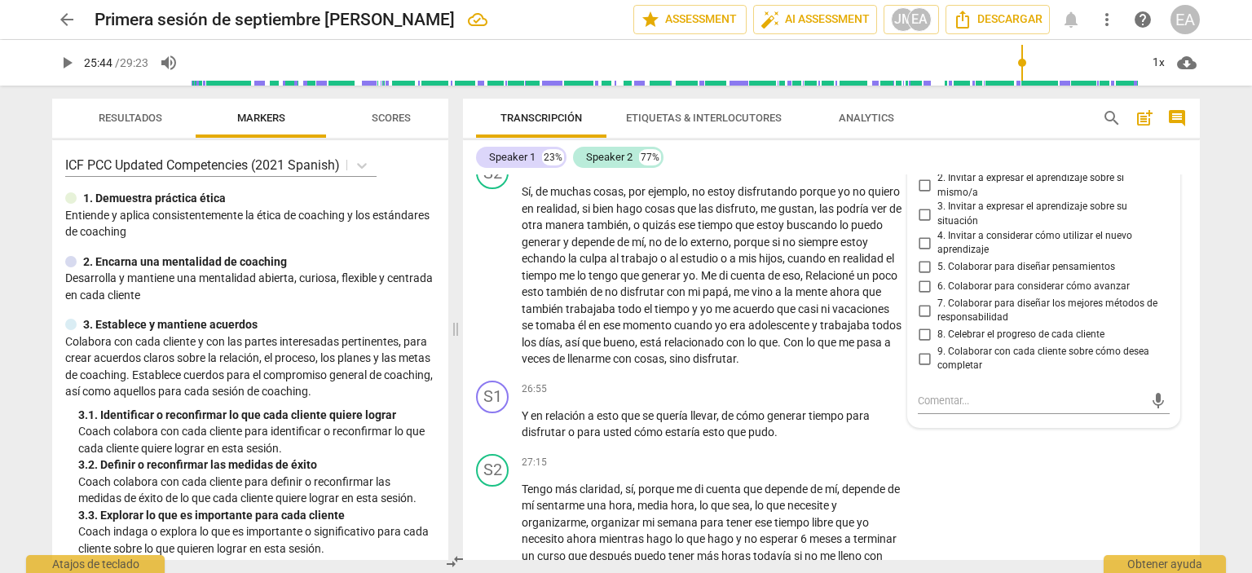
click at [925, 171] on input "1. Permitir que cada cliente explore el progreso" at bounding box center [924, 162] width 26 height 20
checkbox input "true"
click at [1188, 263] on div "S2 play_arrow pause 25:44 + Add competency keyboard_arrow_right Sí , de muchas …" at bounding box center [831, 262] width 737 height 224
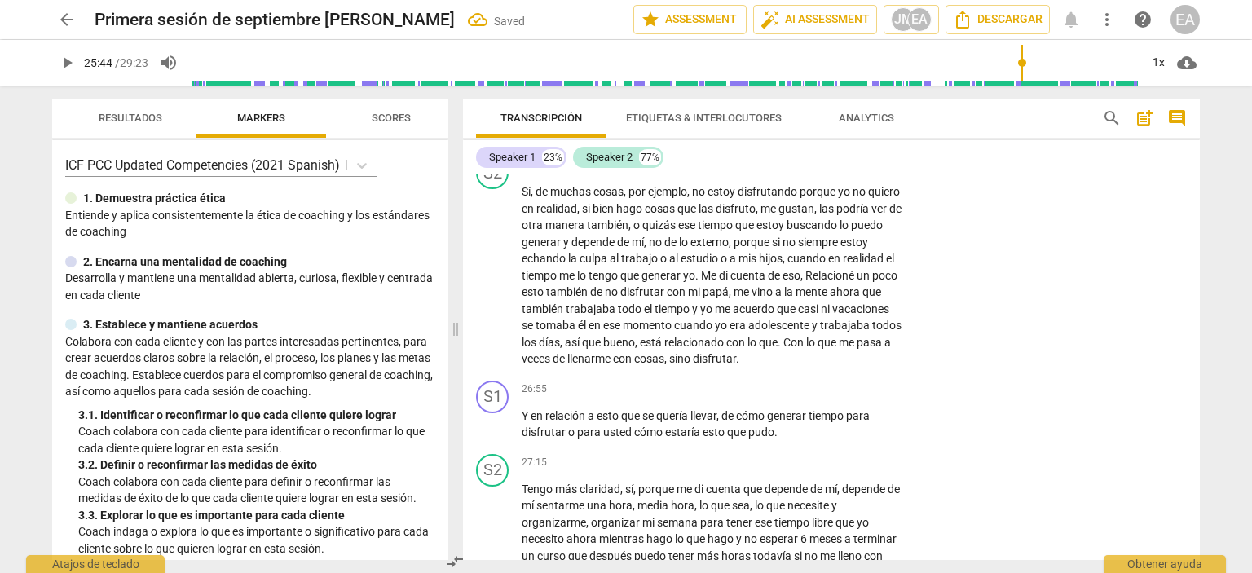
click at [65, 65] on span "play_arrow" at bounding box center [67, 63] width 20 height 20
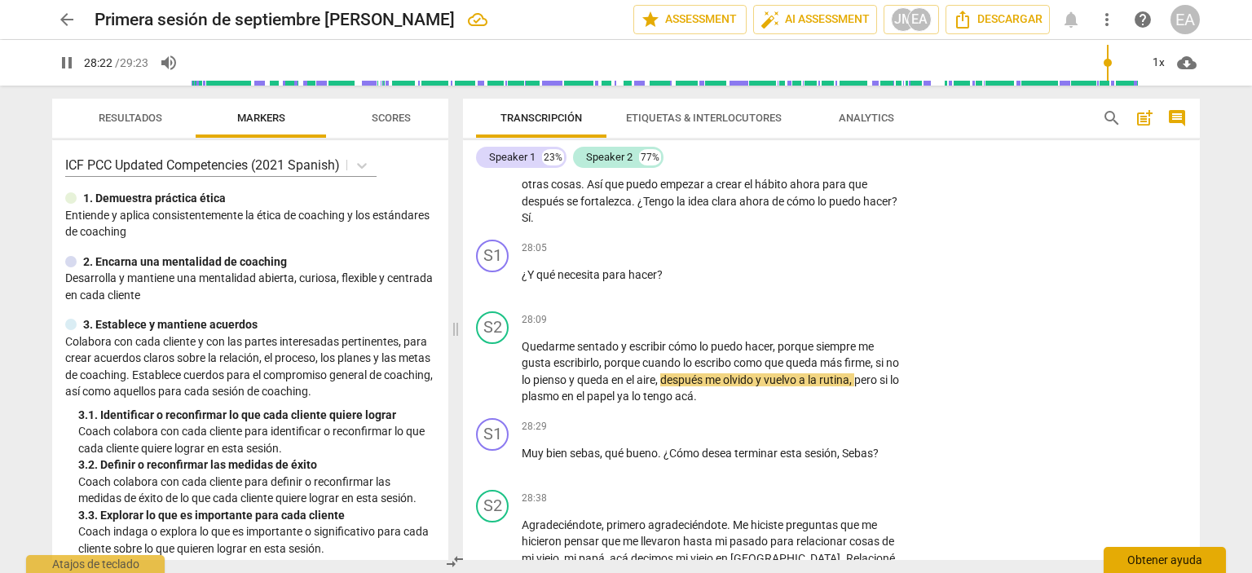
click at [1206, 560] on div "Obtener ayuda" at bounding box center [1165, 560] width 122 height 26
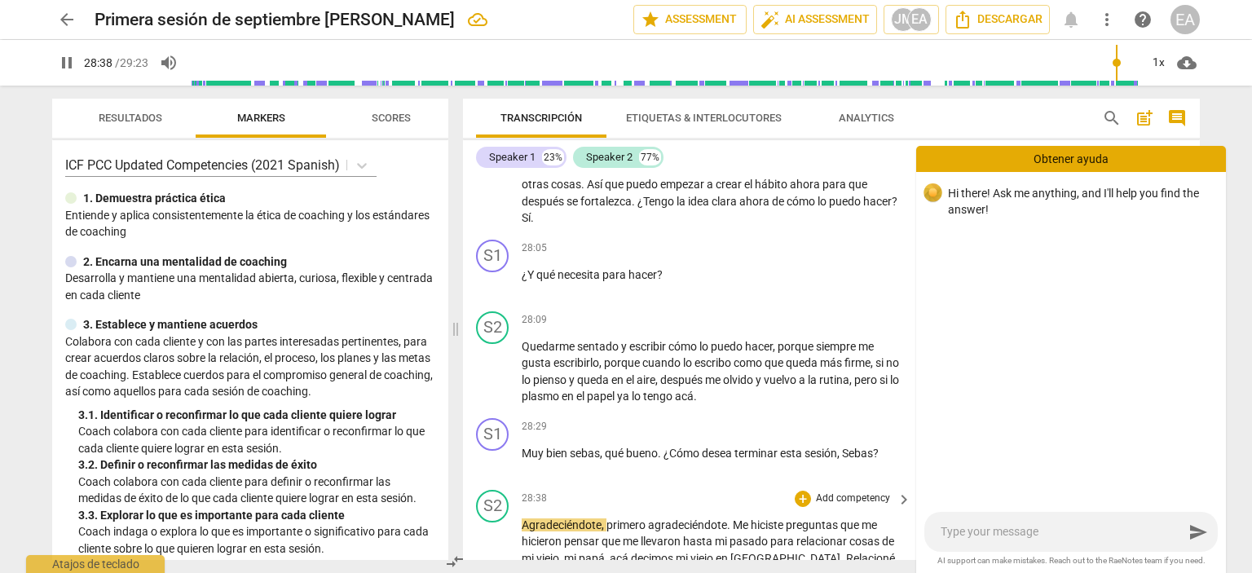
scroll to position [8126, 0]
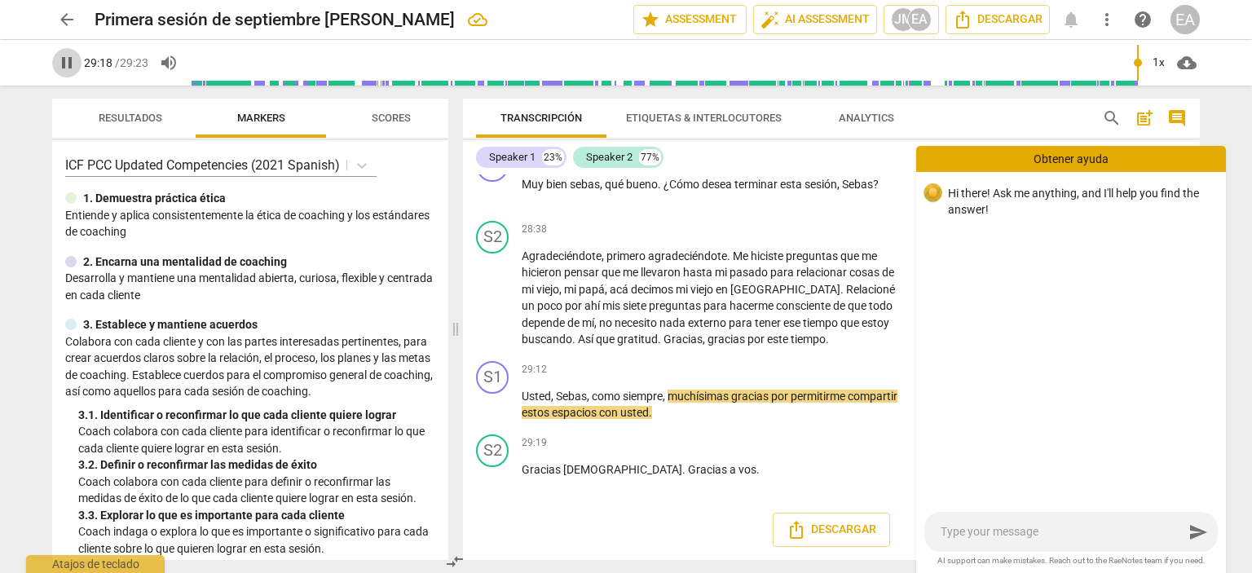
click at [64, 62] on span "pause" at bounding box center [67, 63] width 20 height 20
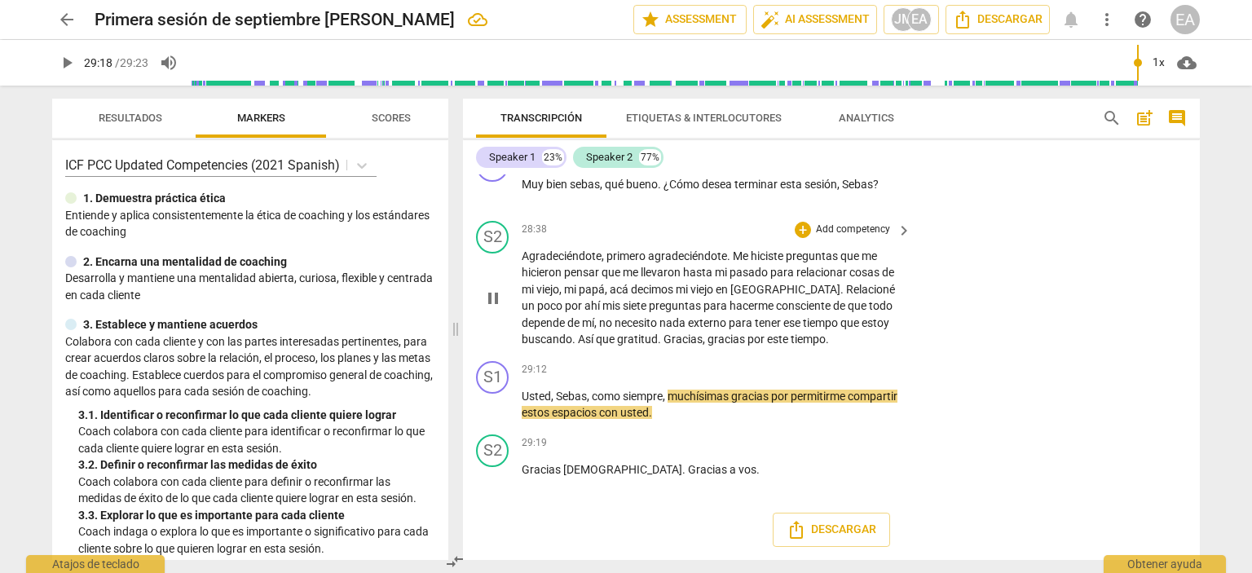
type input "1759"
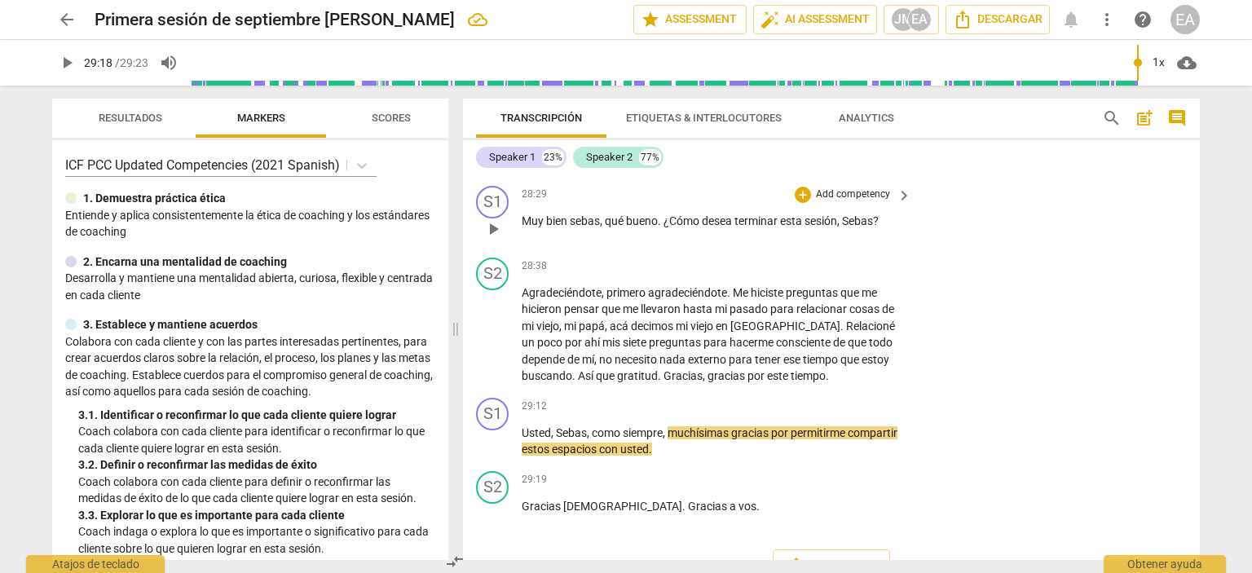
click at [830, 202] on p "Add competency" at bounding box center [852, 194] width 77 height 15
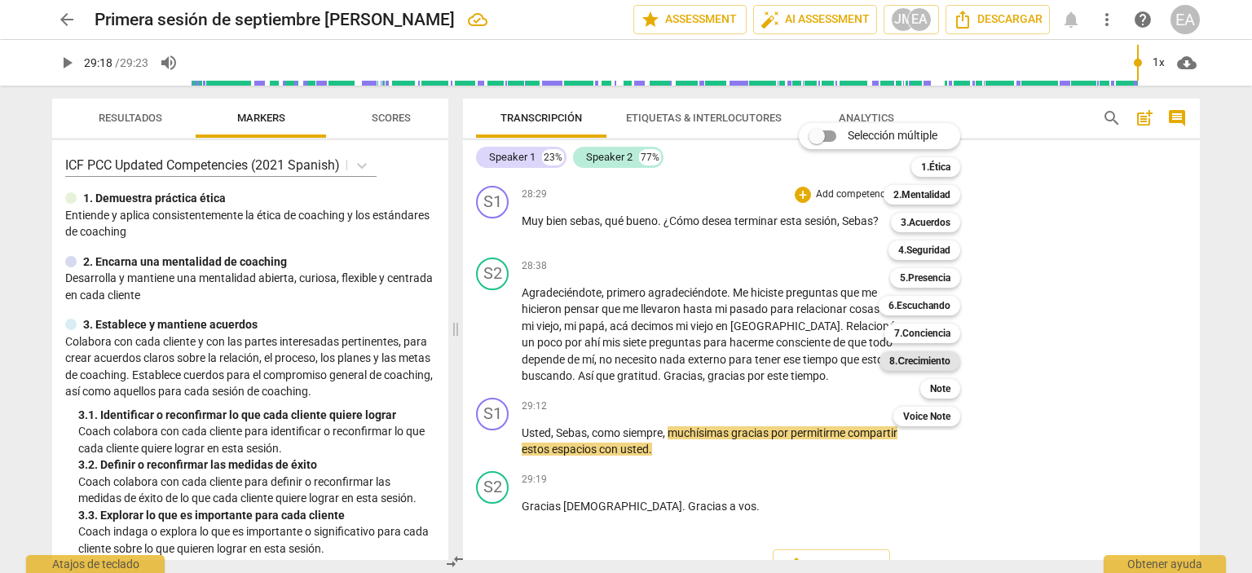
click at [945, 365] on b "8.Сrecimiento" at bounding box center [919, 361] width 61 height 20
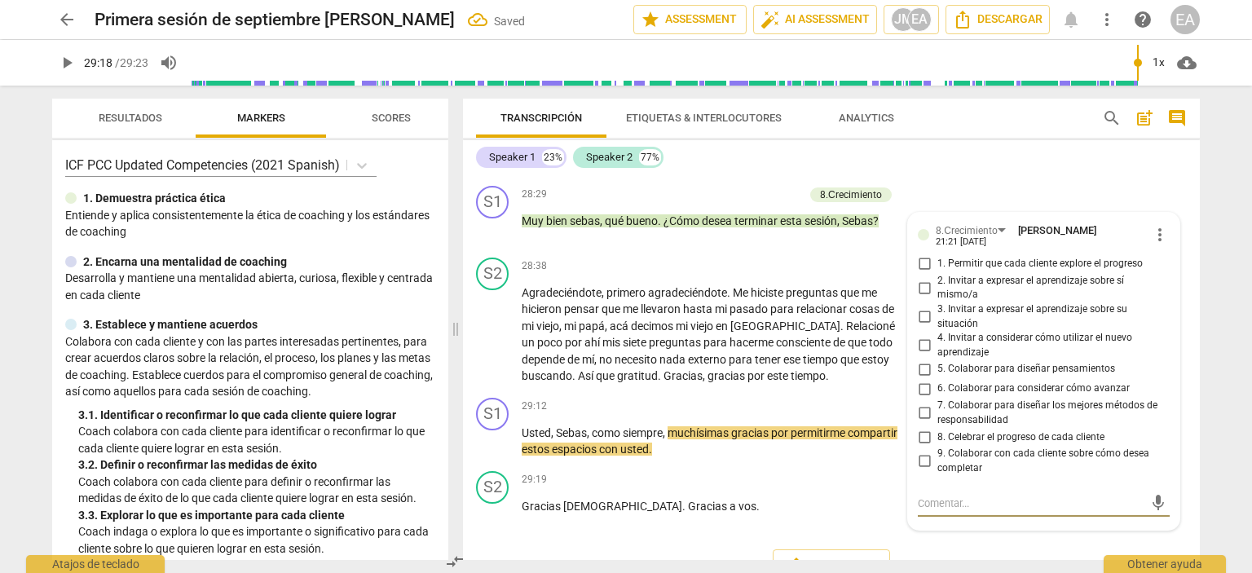
scroll to position [8126, 0]
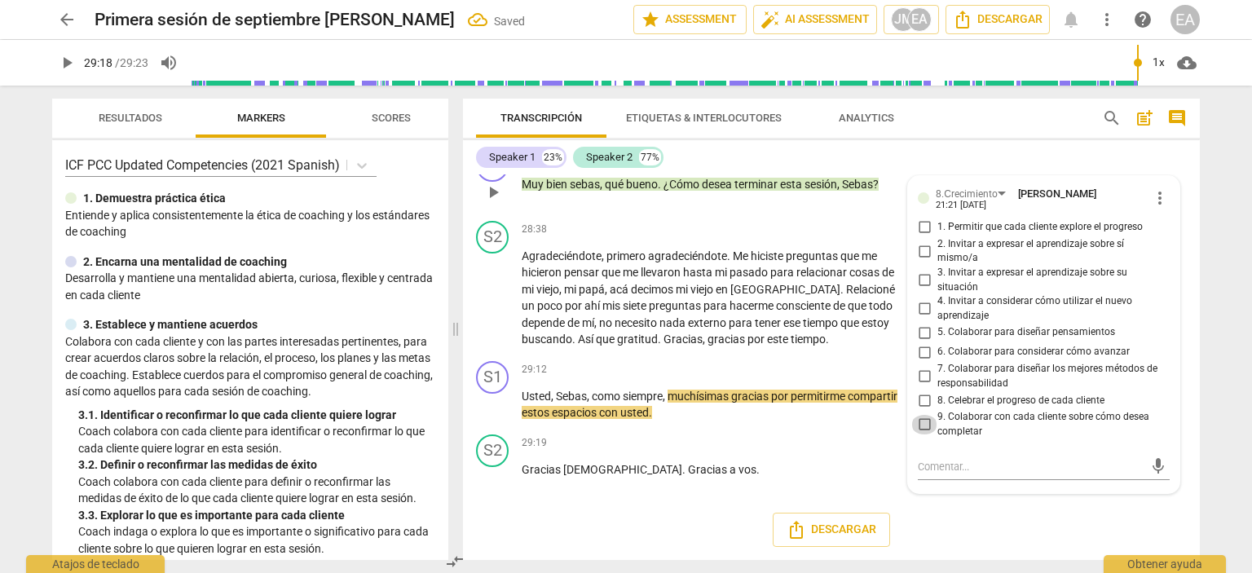
click at [922, 427] on input "9. Colaborar con cada cliente sobre cómo desea completar" at bounding box center [924, 425] width 26 height 20
checkbox input "true"
click at [867, 331] on p "Agradeciéndote , primero agradeciéndote . Me hiciste preguntas que me hicieron …" at bounding box center [712, 298] width 381 height 100
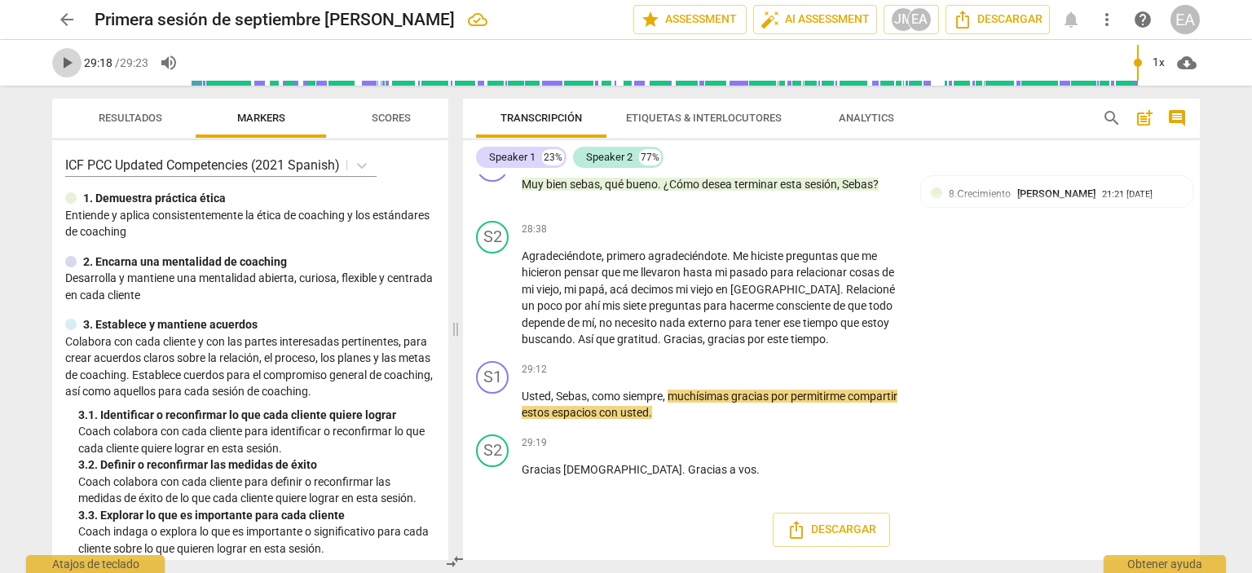
click at [55, 61] on span "play_arrow" at bounding box center [66, 63] width 29 height 20
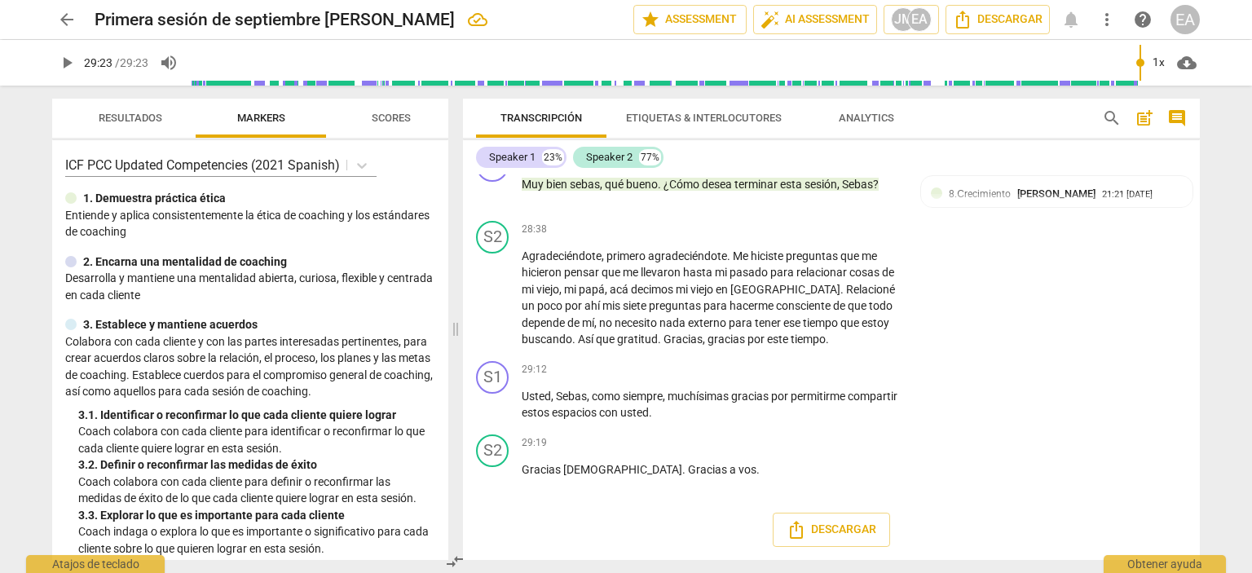
type input "1763"
